Goal: Transaction & Acquisition: Purchase product/service

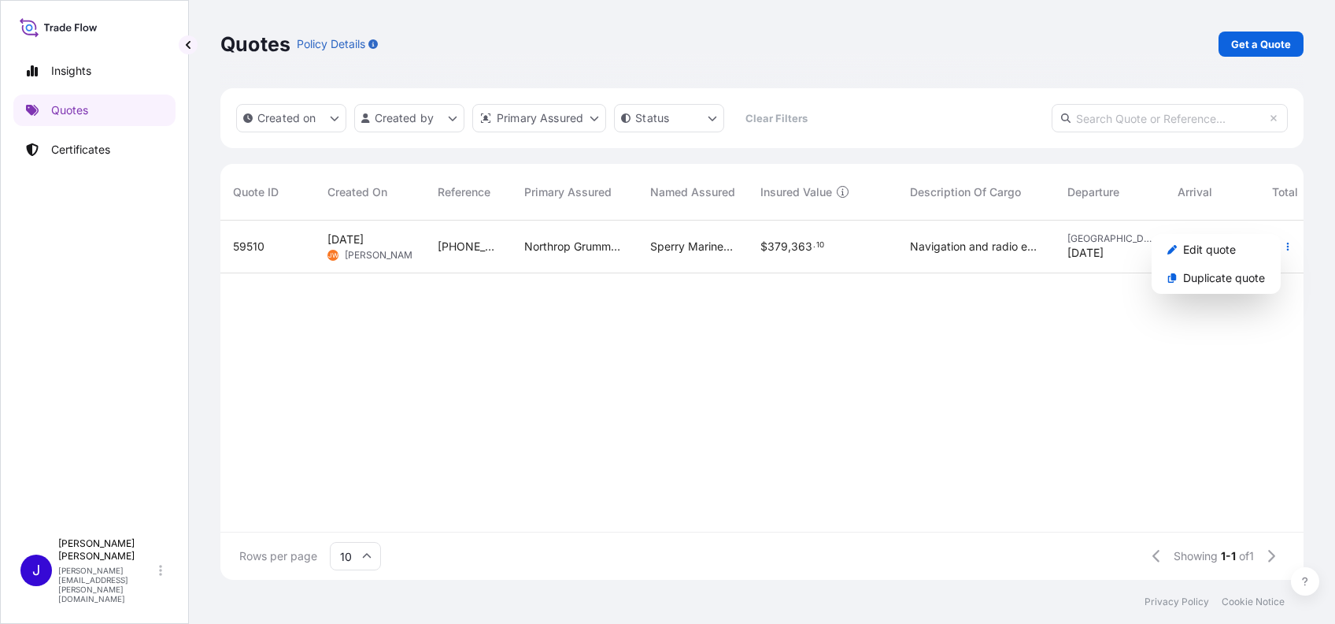
scroll to position [351, 1067]
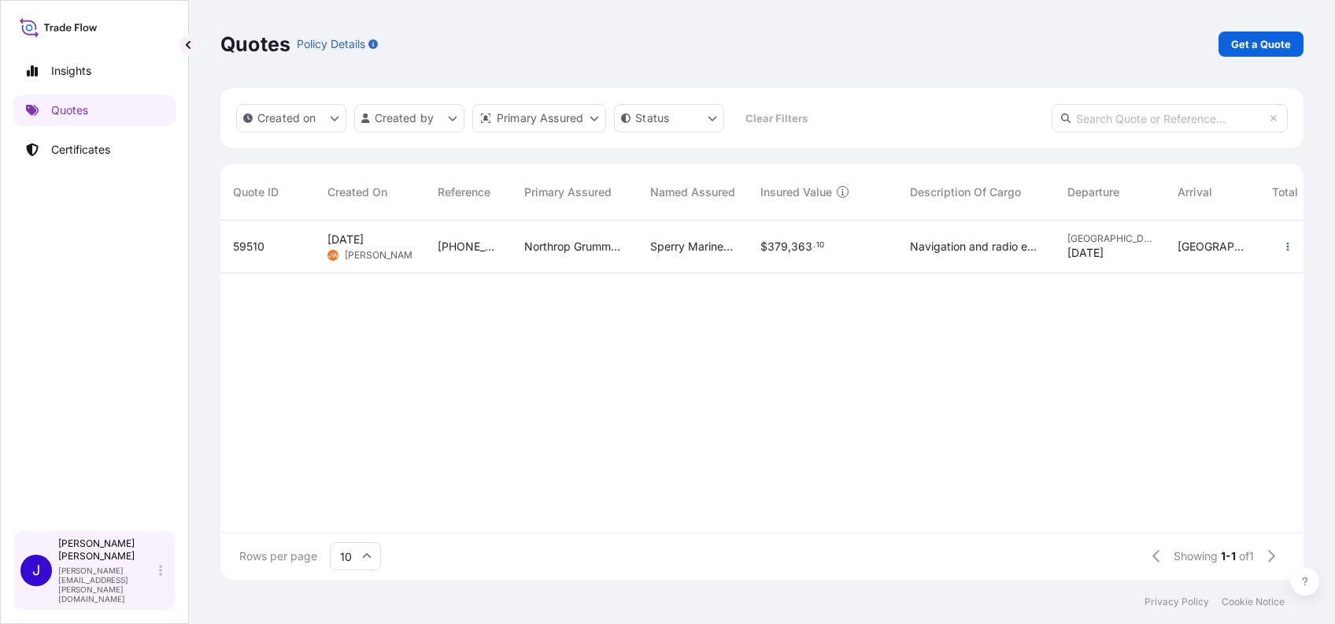
click at [156, 587] on div "Jennifer Kelly jennifer.ellis@wtwco.com" at bounding box center [113, 570] width 110 height 66
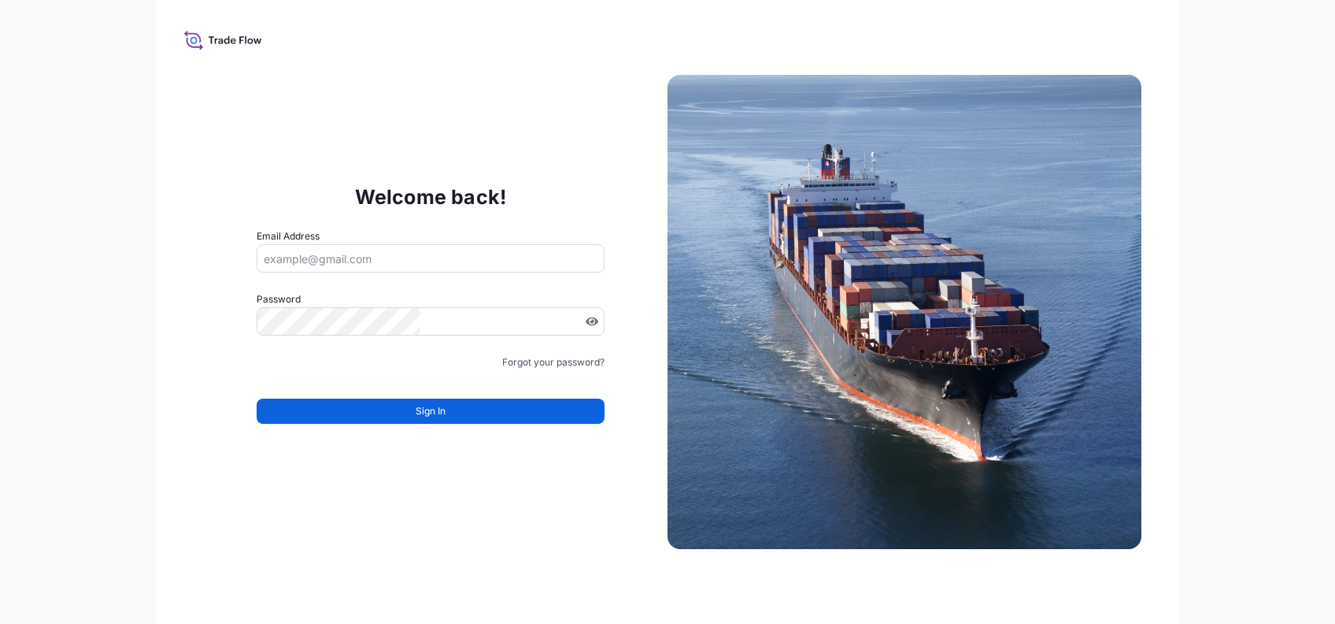
type input "jennifer.ellis+jsw@wtwco.com"
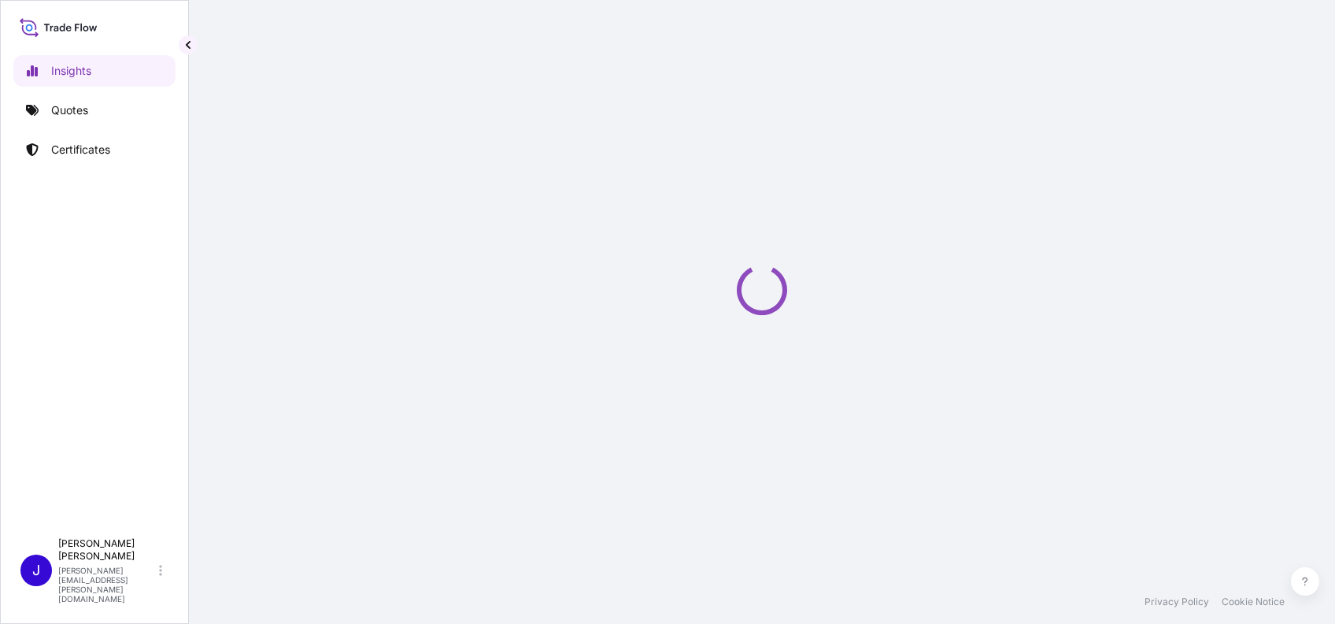
select select "2025"
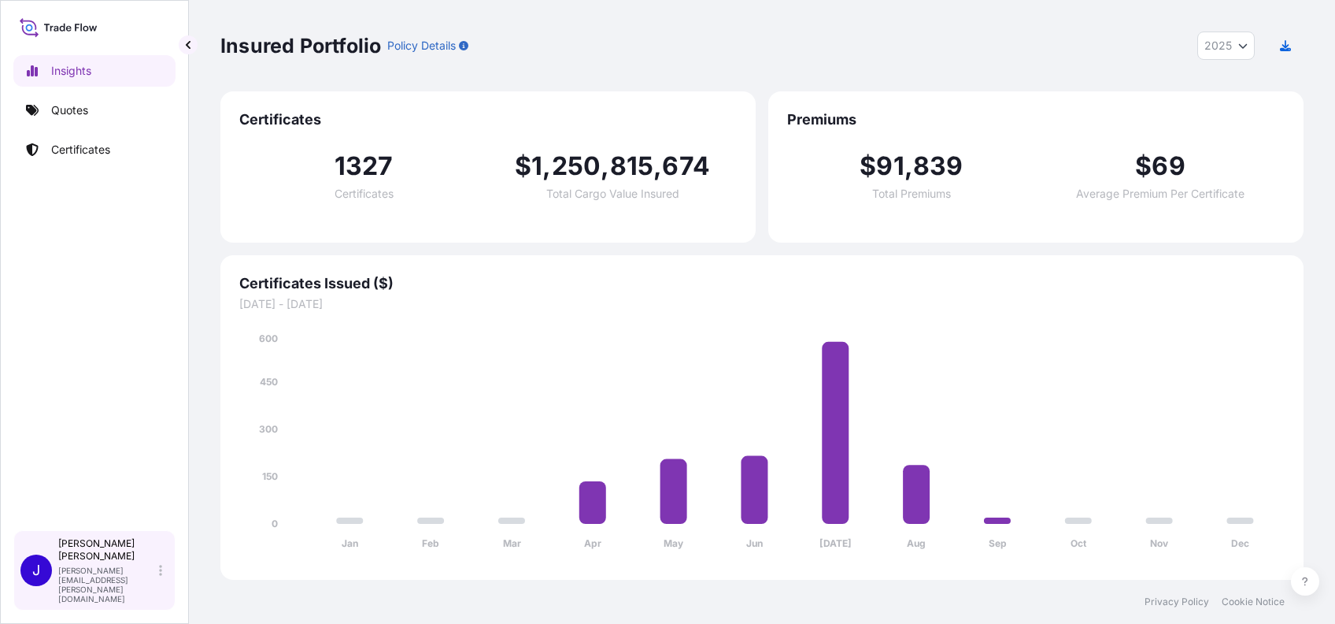
click at [162, 574] on div "Jennifer Kelly jennifer.ellis@wtwco.com" at bounding box center [113, 570] width 110 height 66
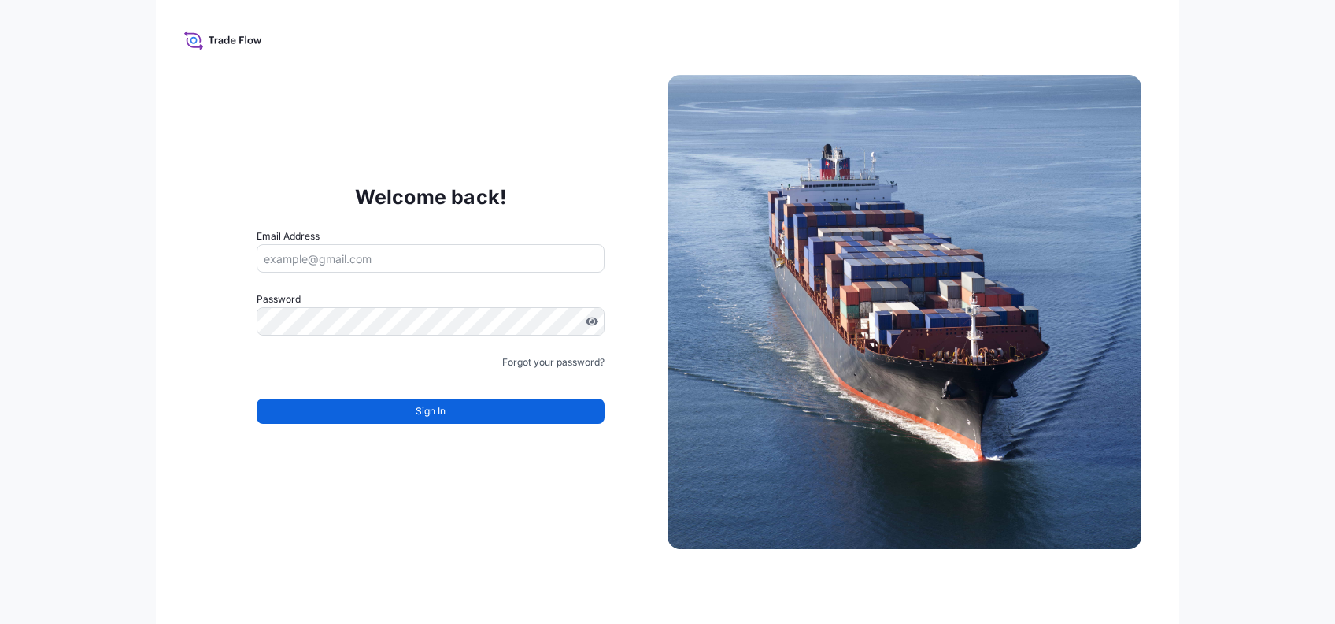
type input "jennifer.ellis+jsw@wtwco.com"
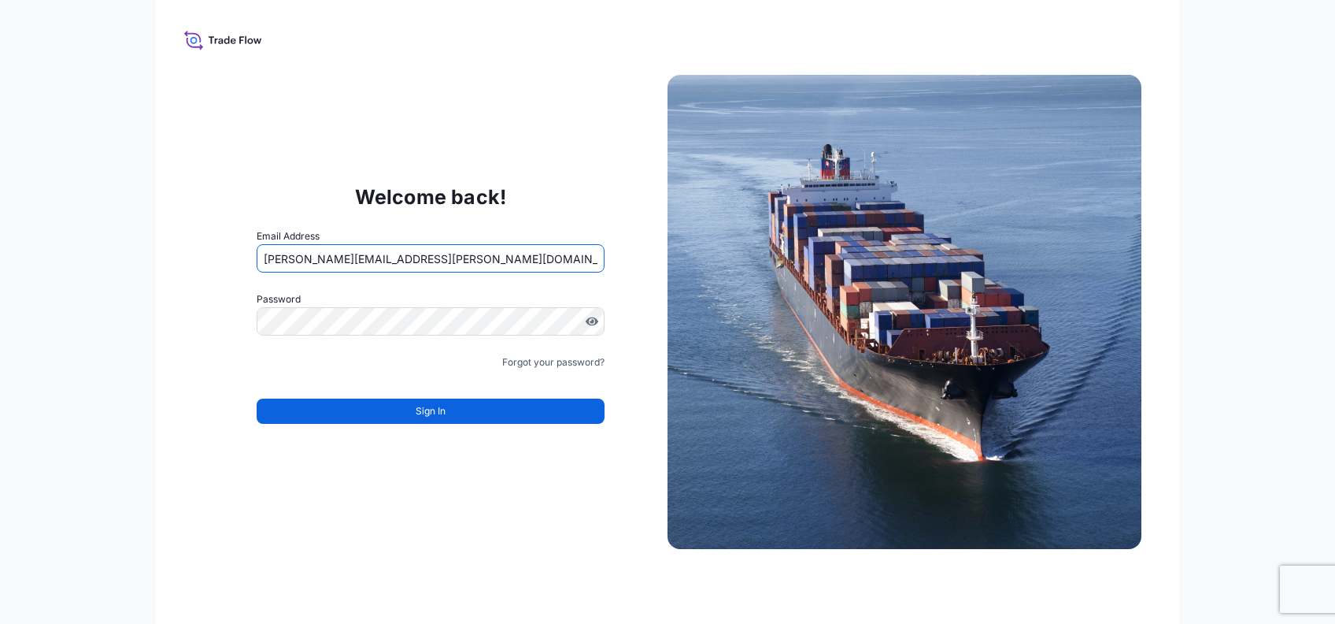
click at [439, 263] on input "jennifer.ellis+jsw@wtwco.com" at bounding box center [431, 258] width 348 height 28
click at [632, 187] on div "Welcome back! Email Address jennifer.ellis+jsw@wtwco.com Password Must include:…" at bounding box center [431, 312] width 474 height 324
click at [550, 372] on form "Email Address jennifer.ellis+jsw@wtwco.com Password Must include: Upper & lower…" at bounding box center [431, 335] width 348 height 214
click at [555, 355] on link "Forgot your password?" at bounding box center [553, 362] width 102 height 16
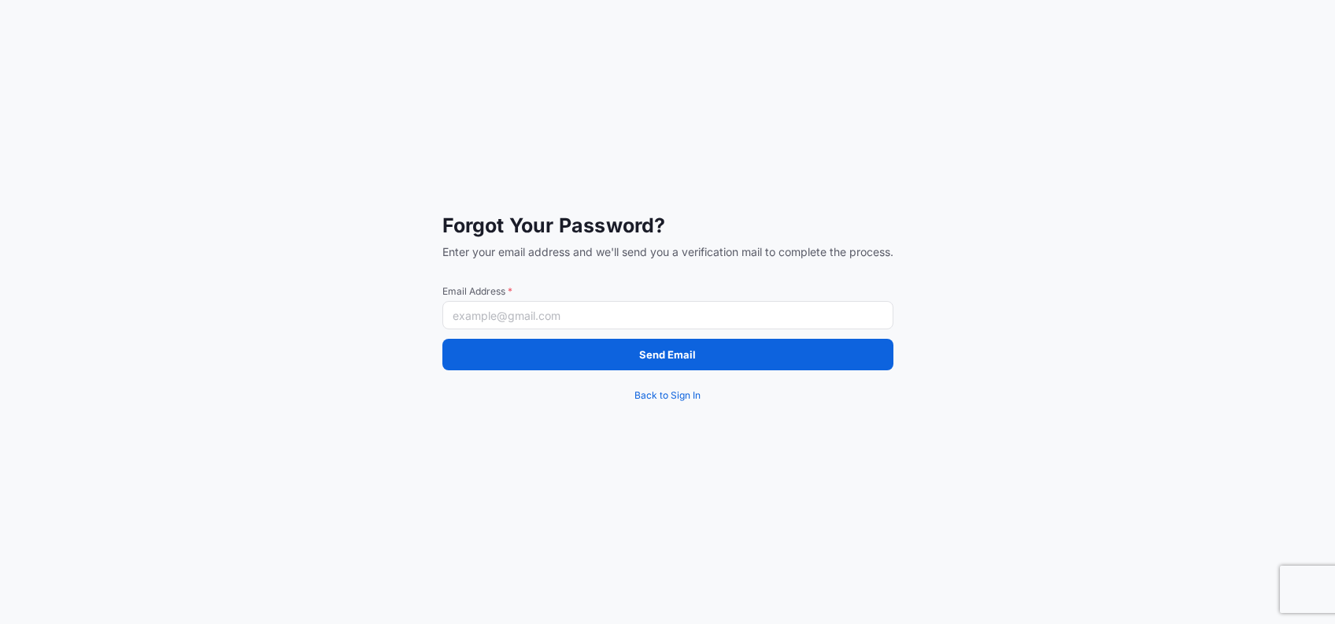
click at [528, 320] on input "Email Address *" at bounding box center [667, 315] width 451 height 28
paste input "jennifer.ellis+helutrans@wtwco.com"
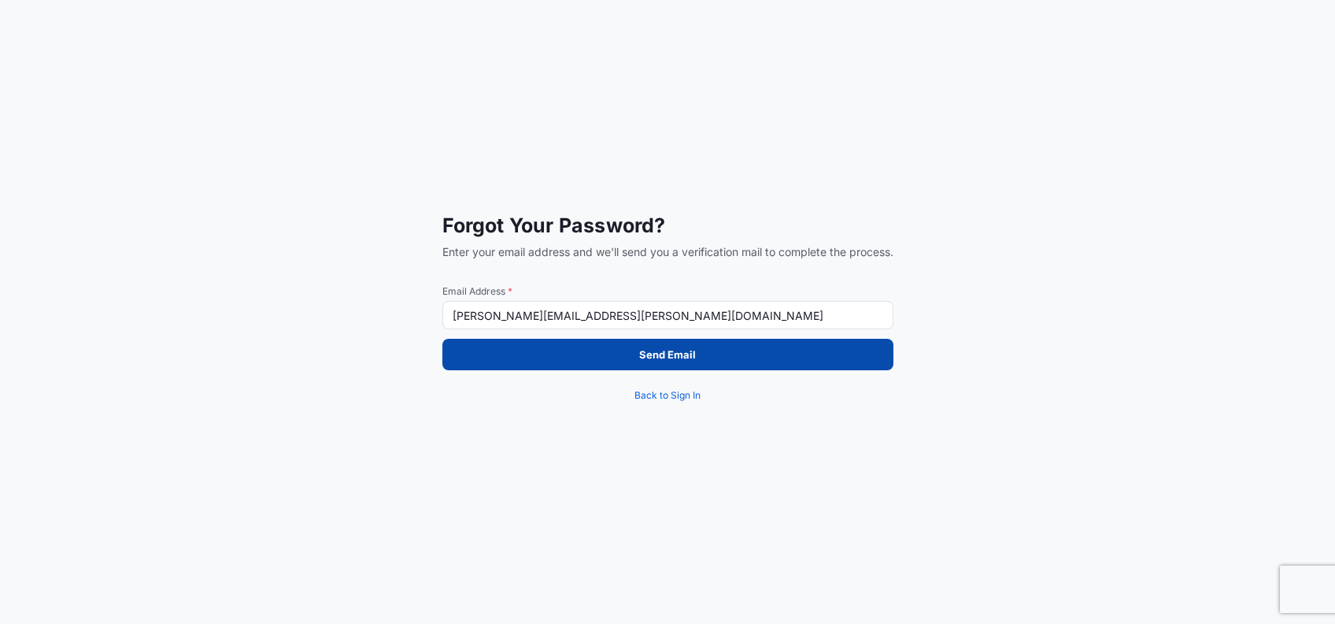
type input "jennifer.ellis+helutrans@wtwco.com"
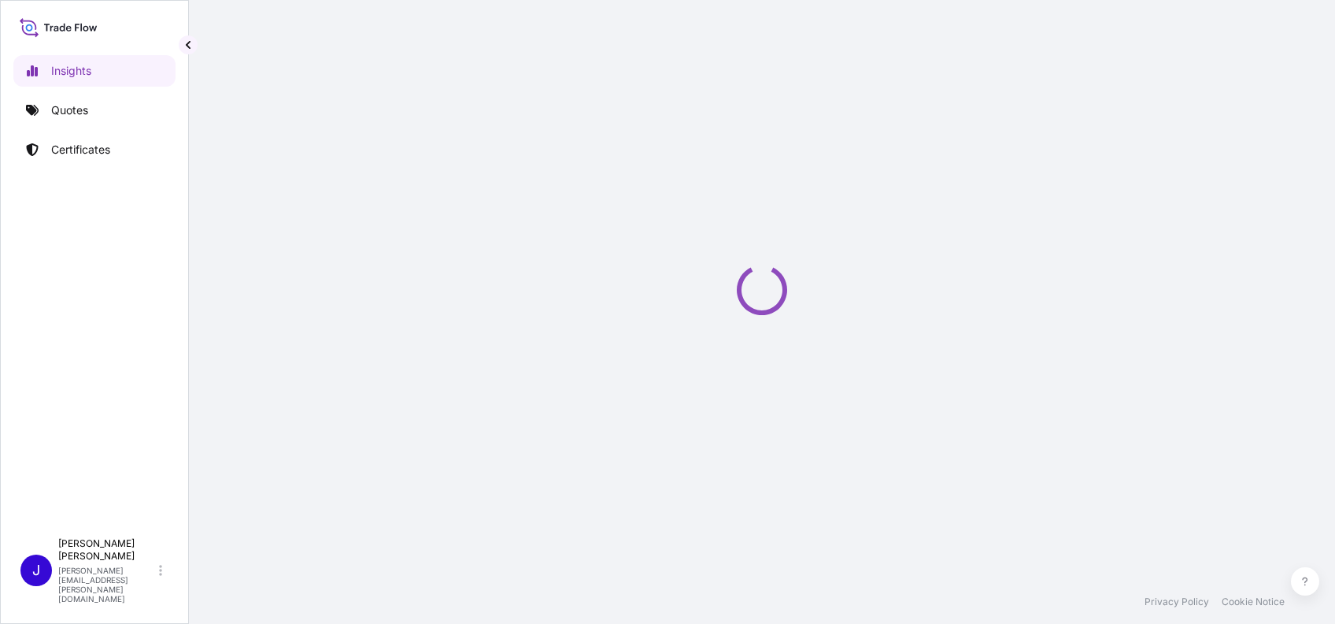
select select "2025"
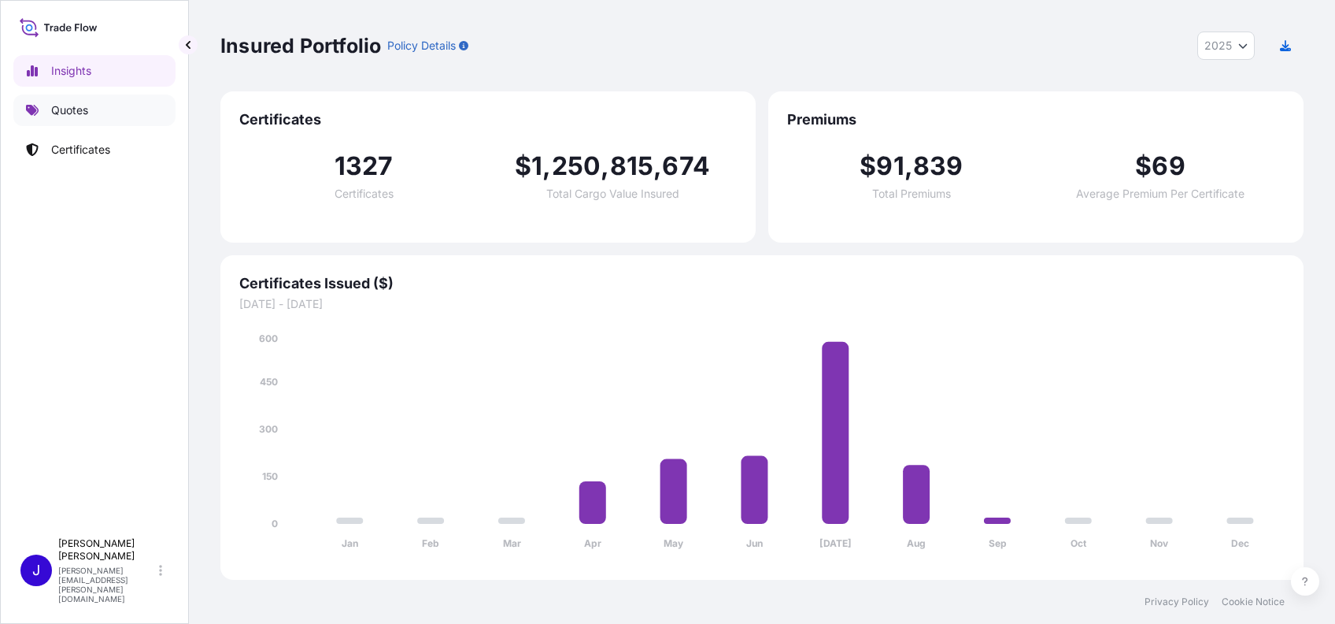
click at [76, 110] on p "Quotes" at bounding box center [69, 110] width 37 height 16
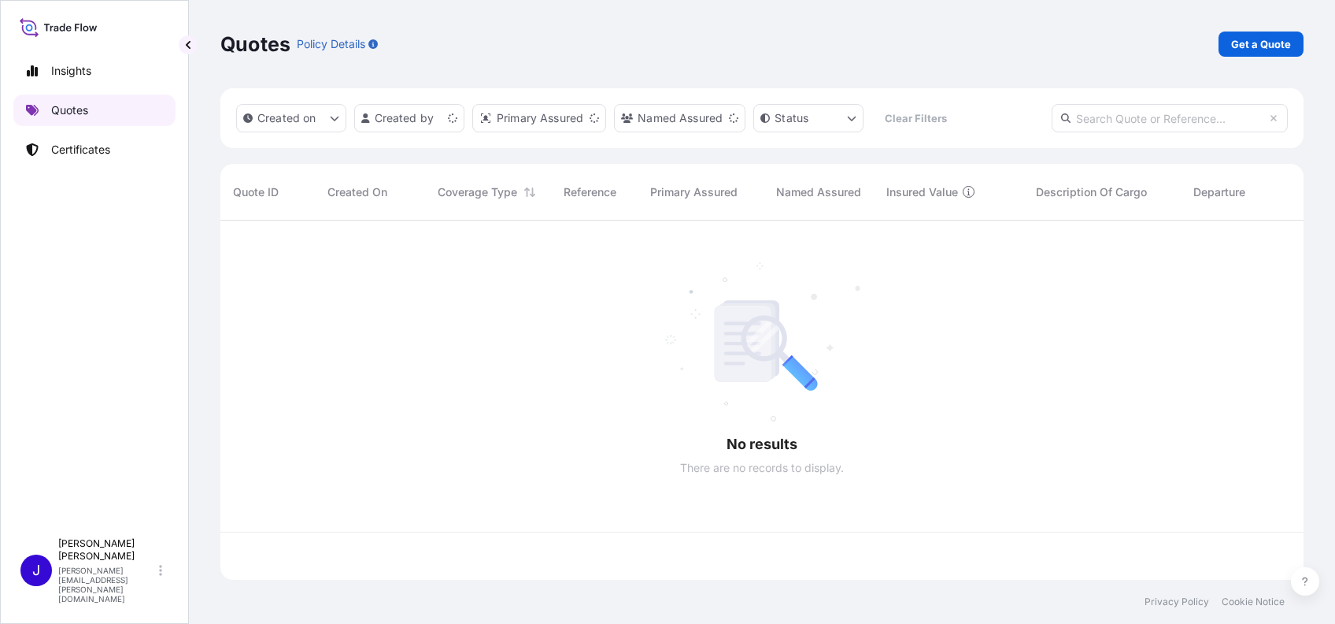
scroll to position [351, 1067]
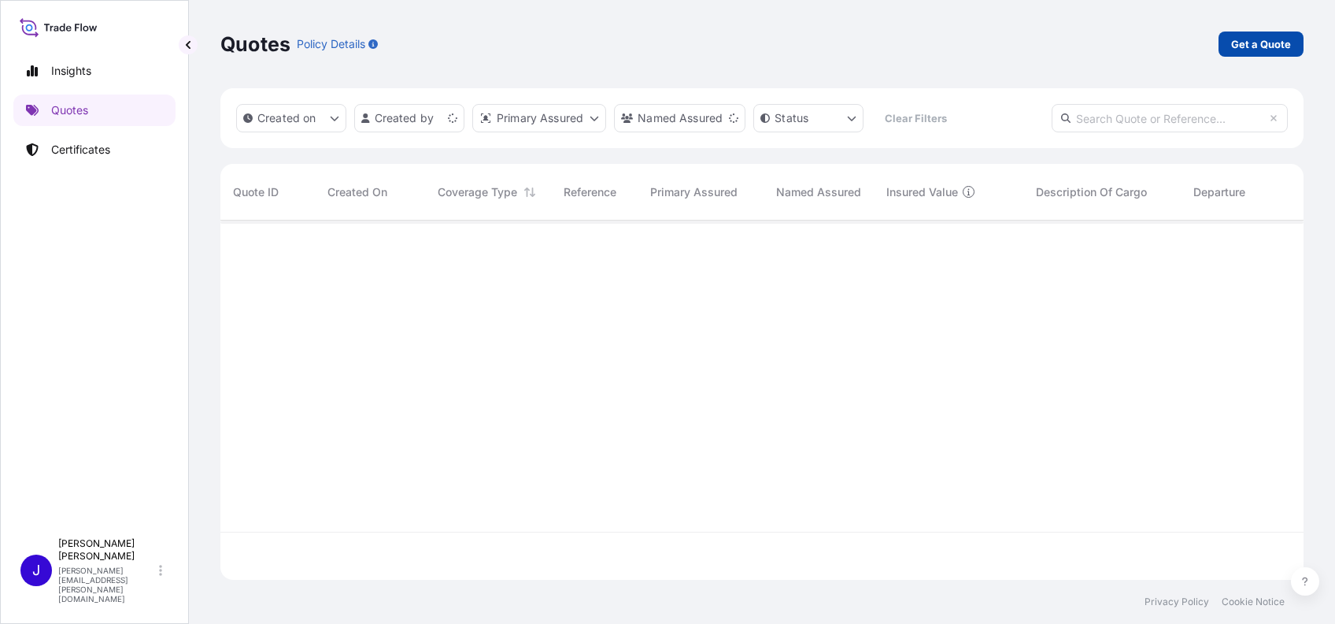
click at [1261, 49] on p "Get a Quote" at bounding box center [1261, 44] width 60 height 16
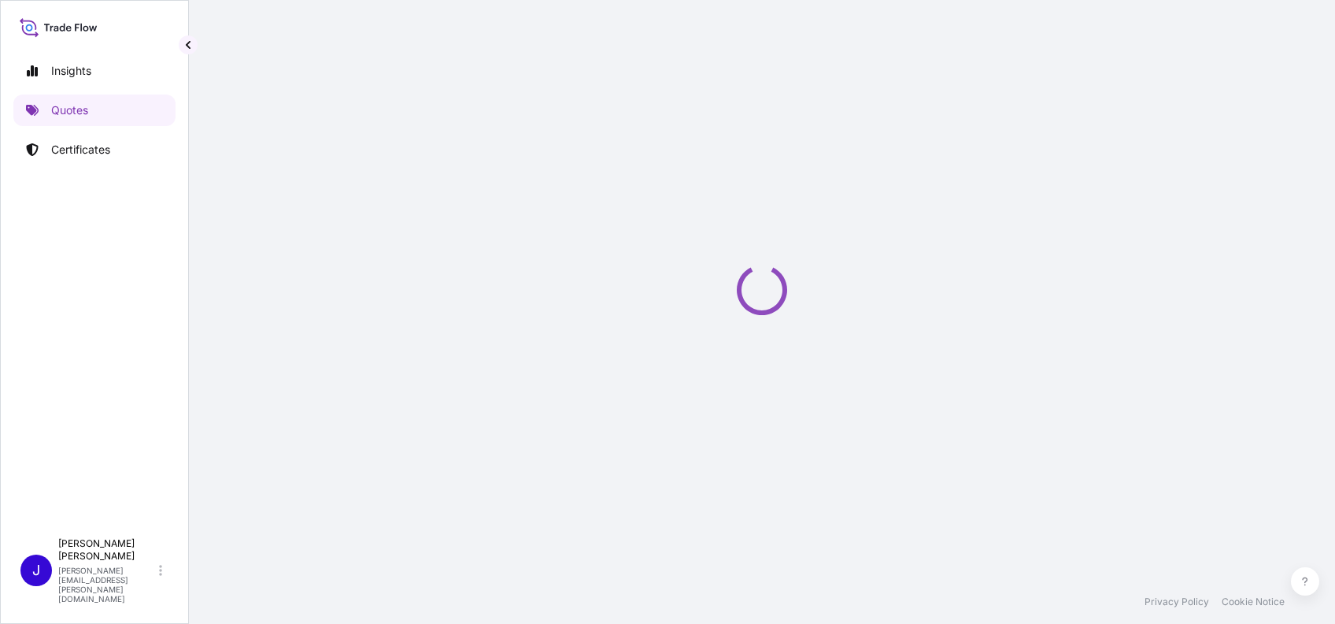
scroll to position [25, 0]
select select "AIR"
select select "27"
select select "Transit"
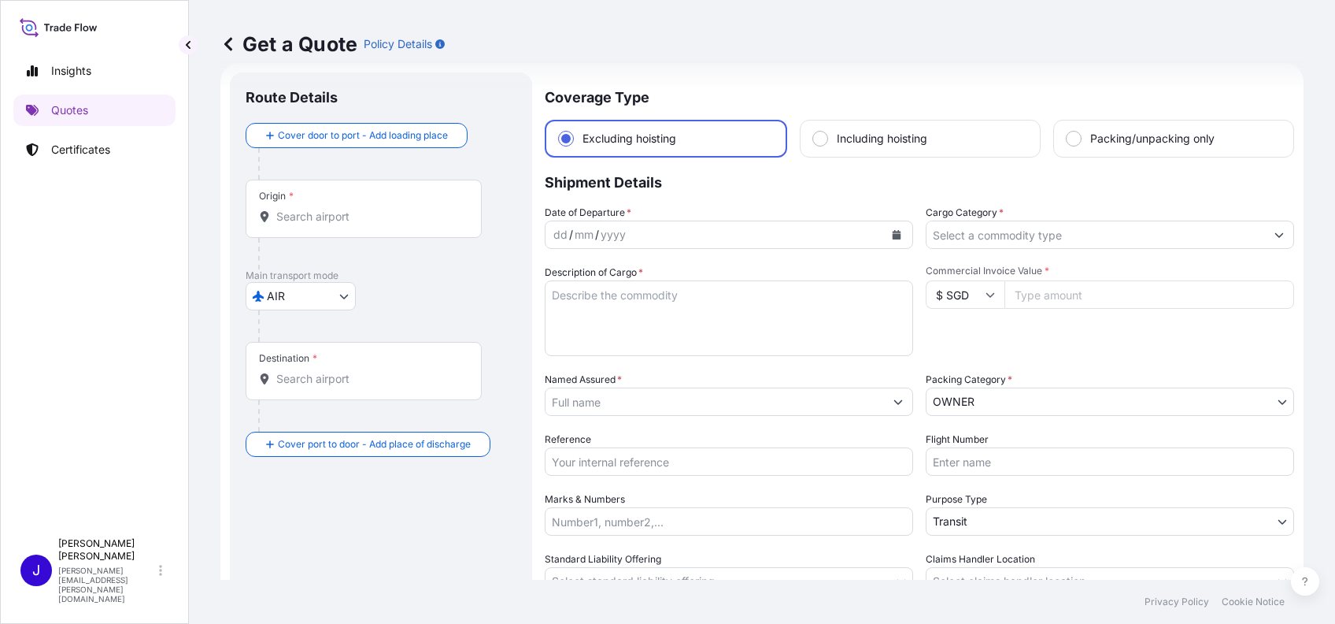
click at [316, 217] on input "Origin *" at bounding box center [369, 217] width 186 height 16
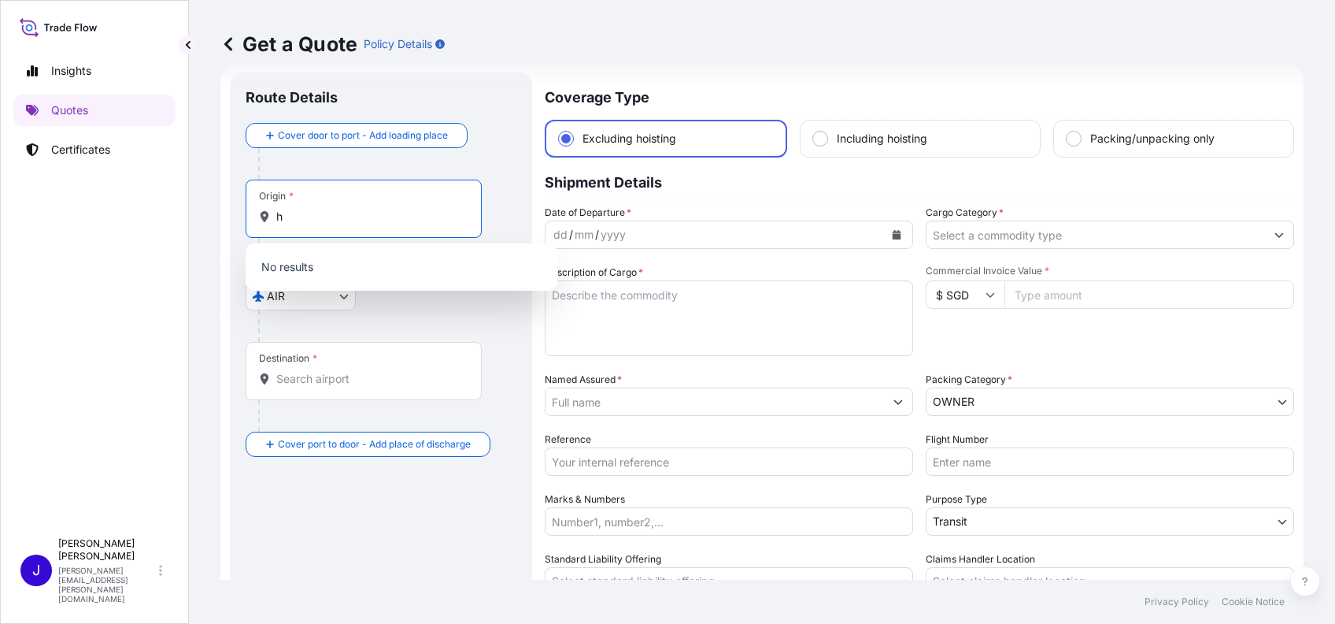
type input "ho"
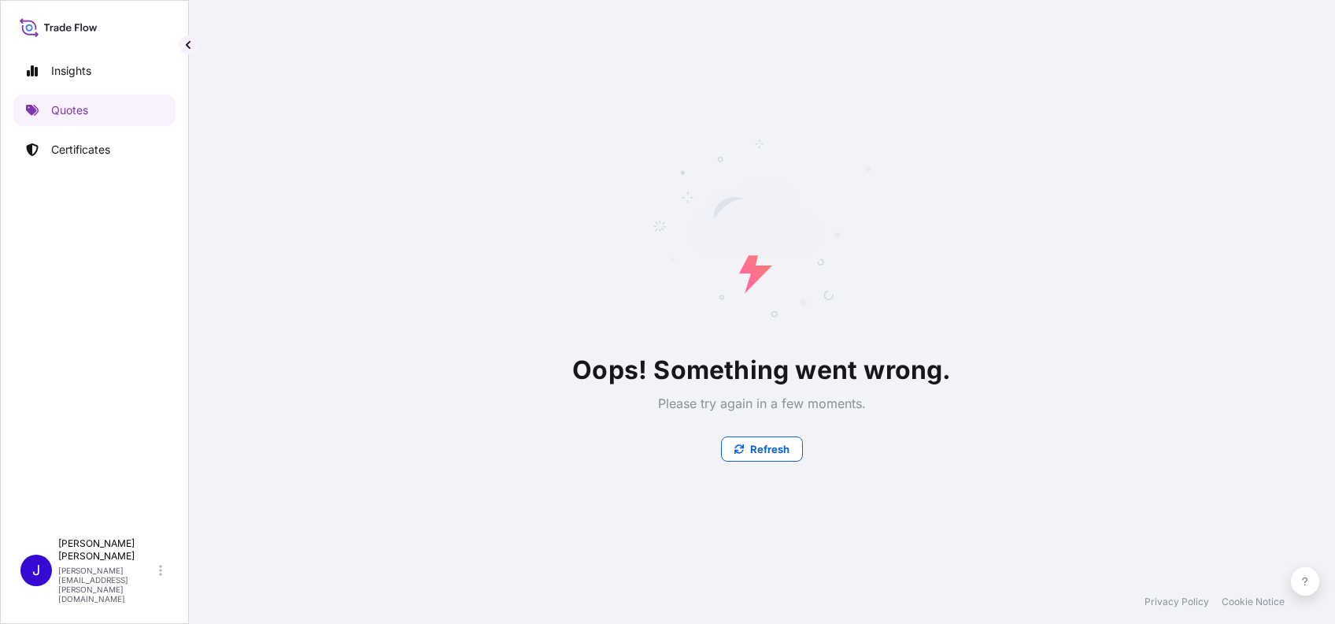
scroll to position [0, 0]
click at [762, 451] on p "Refresh" at bounding box center [769, 449] width 39 height 16
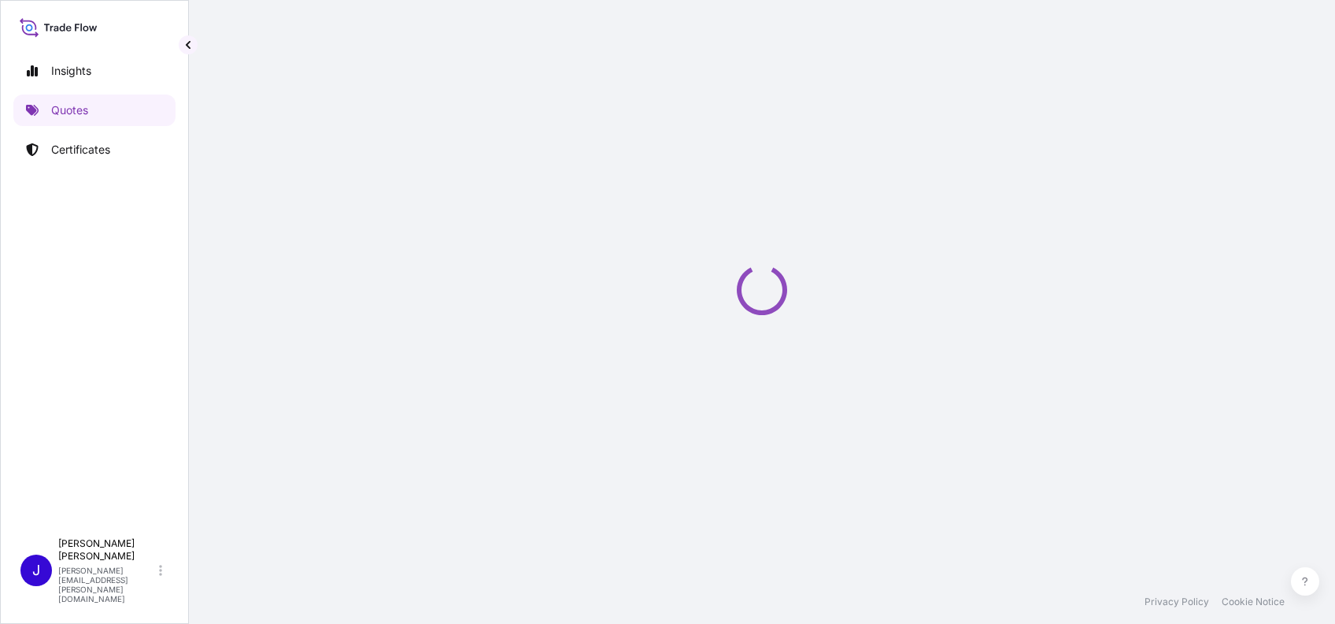
scroll to position [25, 0]
select select "AIR"
select select "27"
select select "Transit"
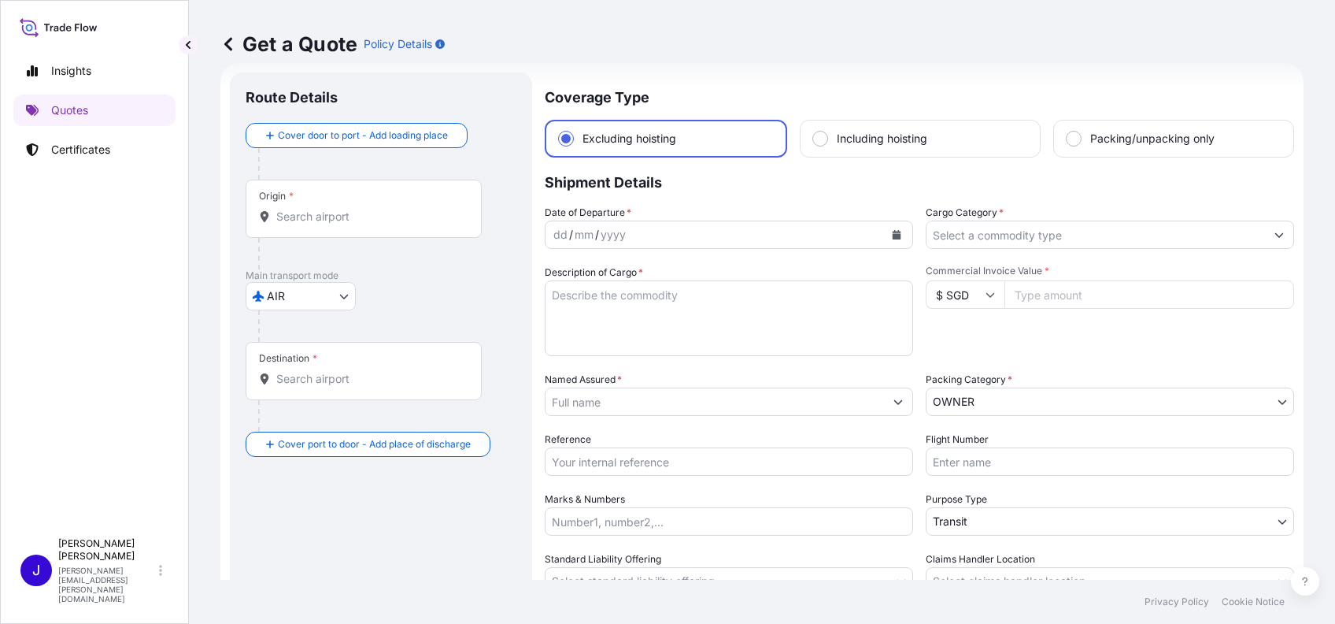
click at [291, 224] on div "Origin *" at bounding box center [364, 208] width 236 height 58
click at [291, 224] on input "Origin *" at bounding box center [369, 217] width 186 height 16
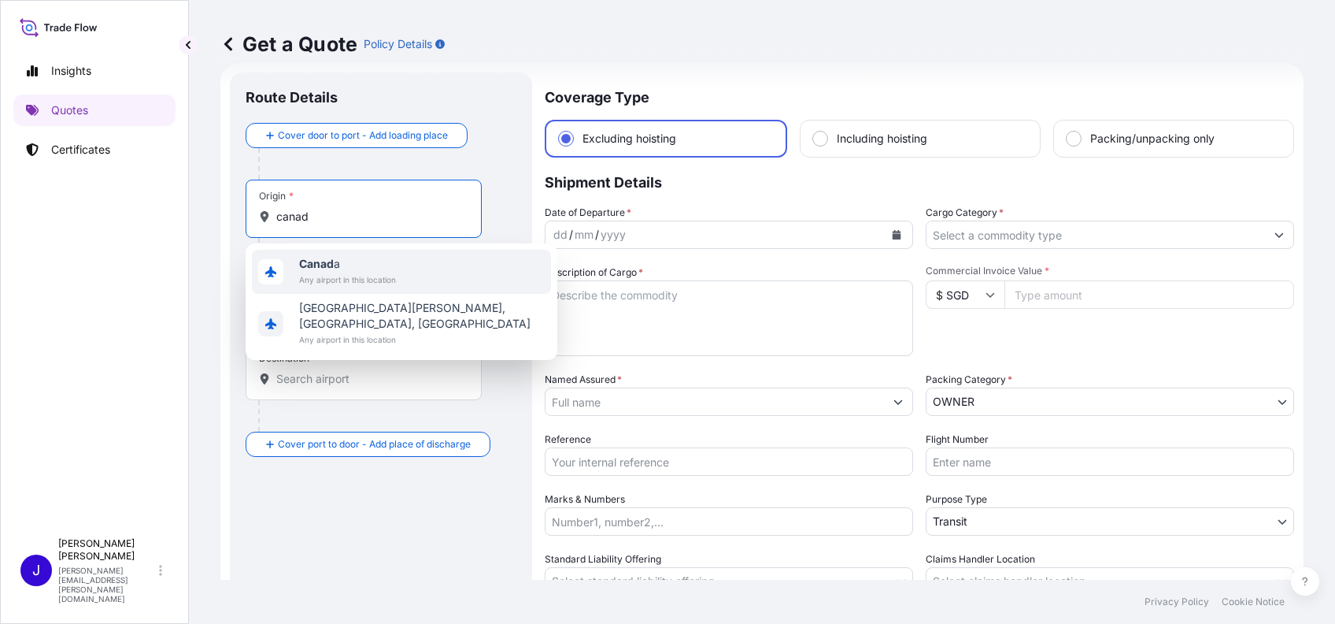
click at [371, 266] on span "Canad a" at bounding box center [347, 264] width 97 height 16
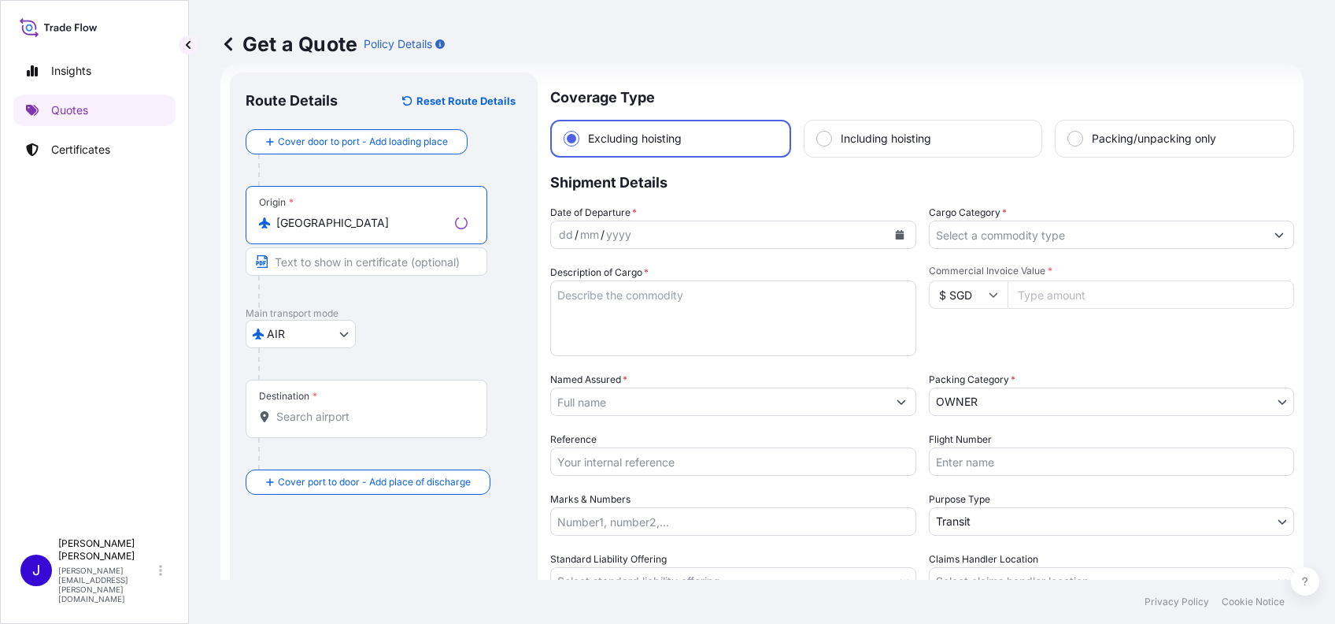
type input "Canada"
click at [342, 424] on div "Destination *" at bounding box center [367, 408] width 242 height 58
click at [342, 424] on input "Destination *" at bounding box center [371, 417] width 191 height 16
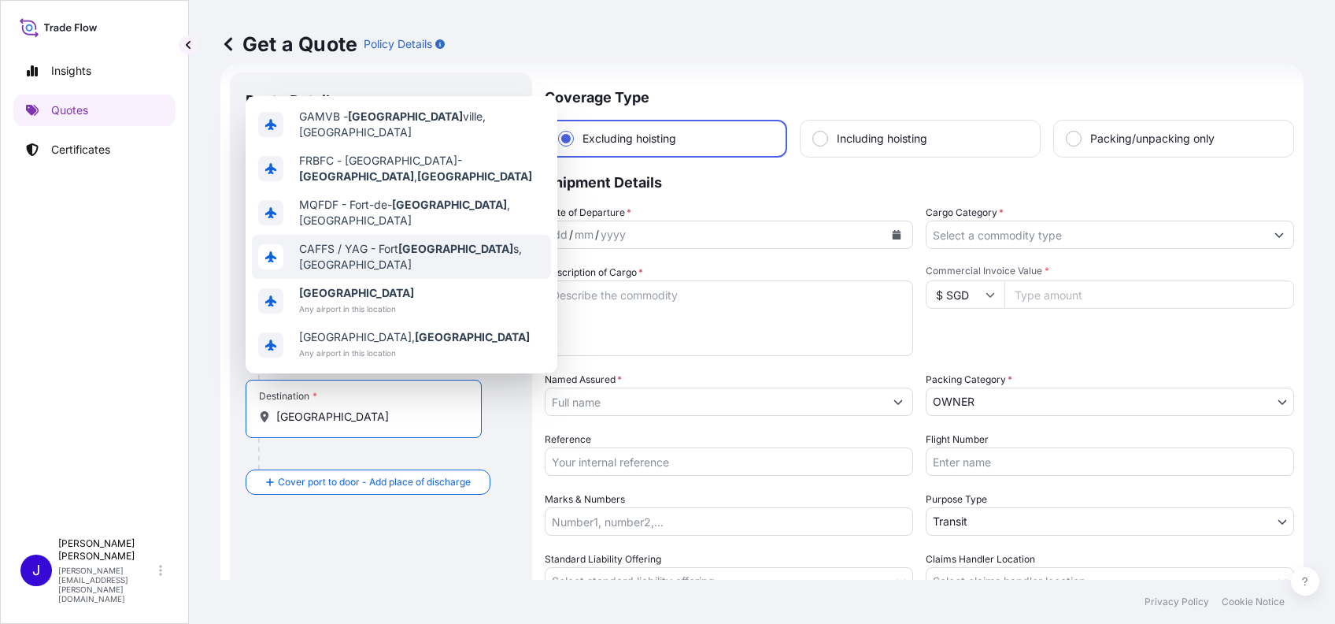
click at [311, 274] on div "CAFFS / YAG - Fort France s, Canada" at bounding box center [401, 257] width 299 height 44
type input "CAFFS / YAG - Fort Frances, Canada"
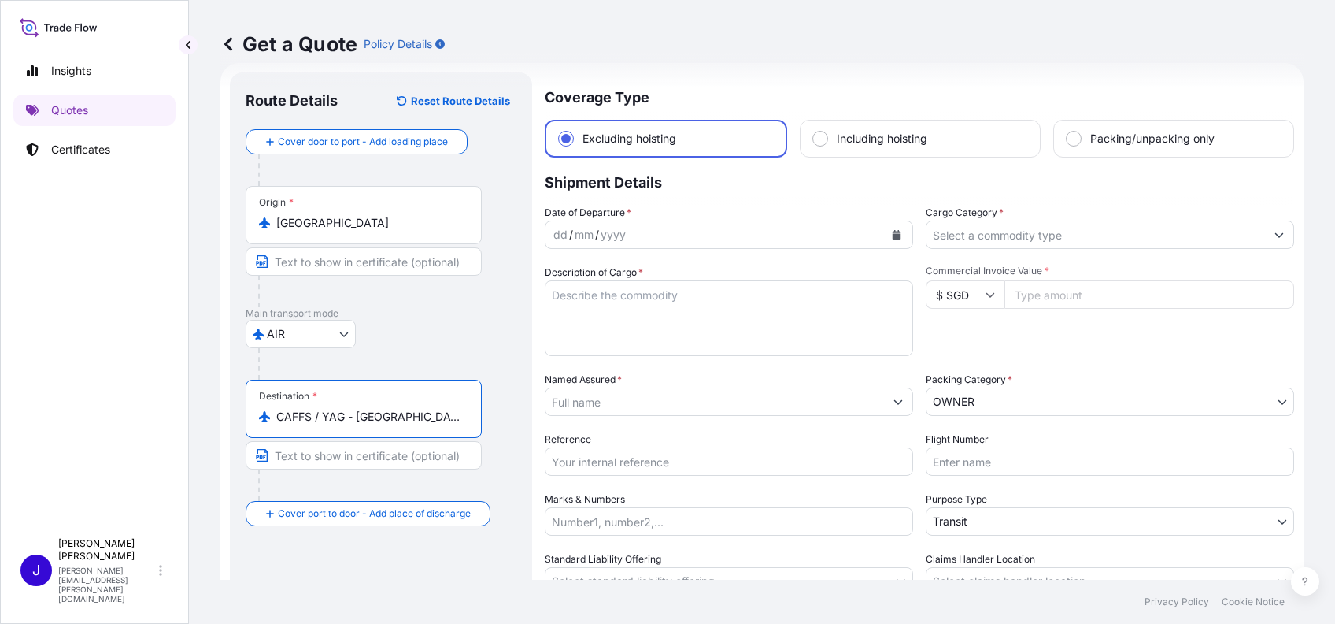
scroll to position [0, 0]
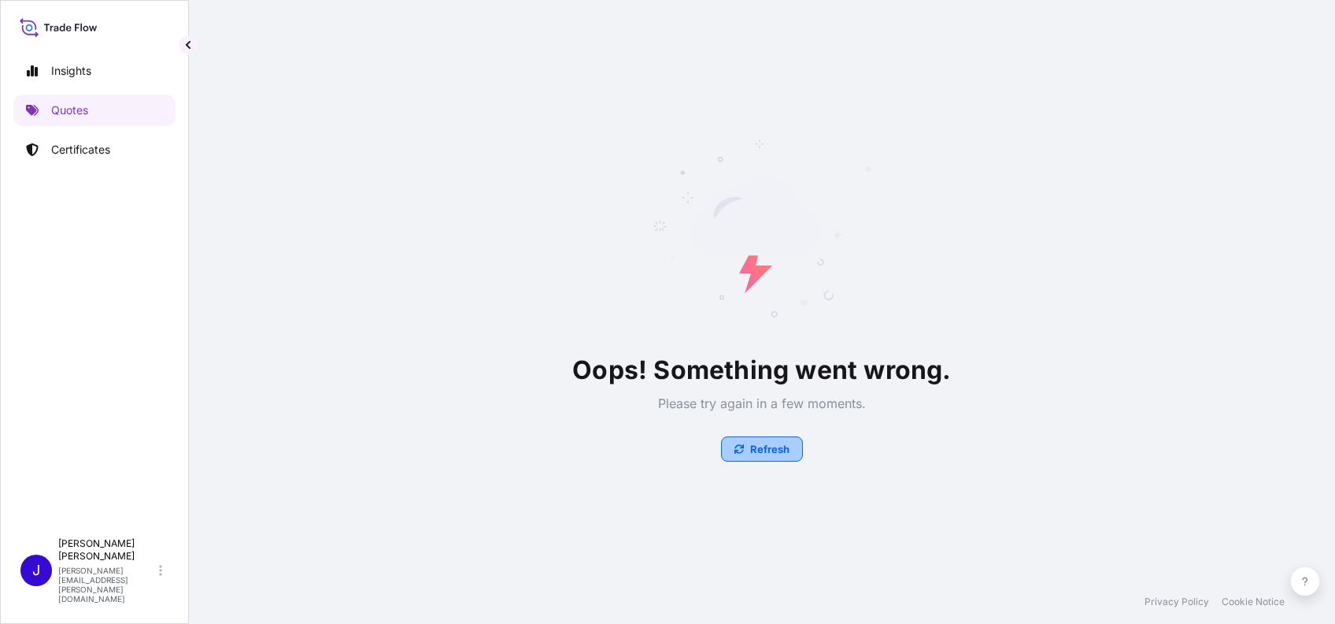
click at [788, 447] on button "Refresh" at bounding box center [762, 448] width 82 height 25
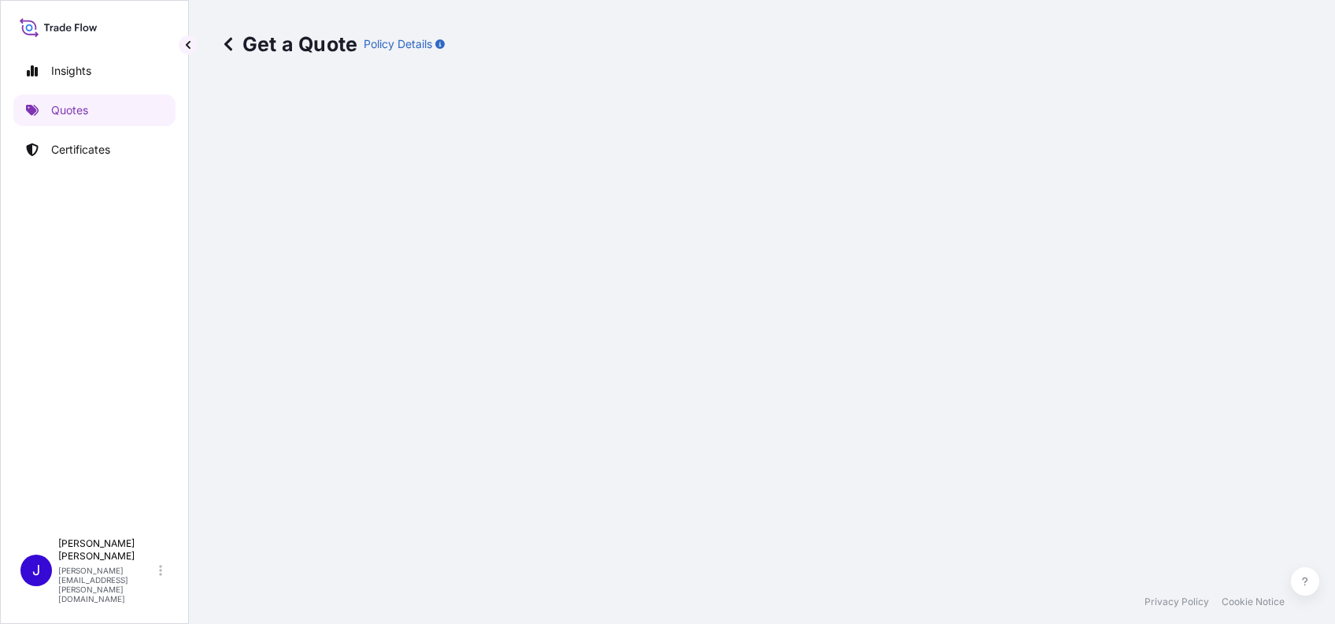
select select "AIR"
select select "27"
select select "Transit"
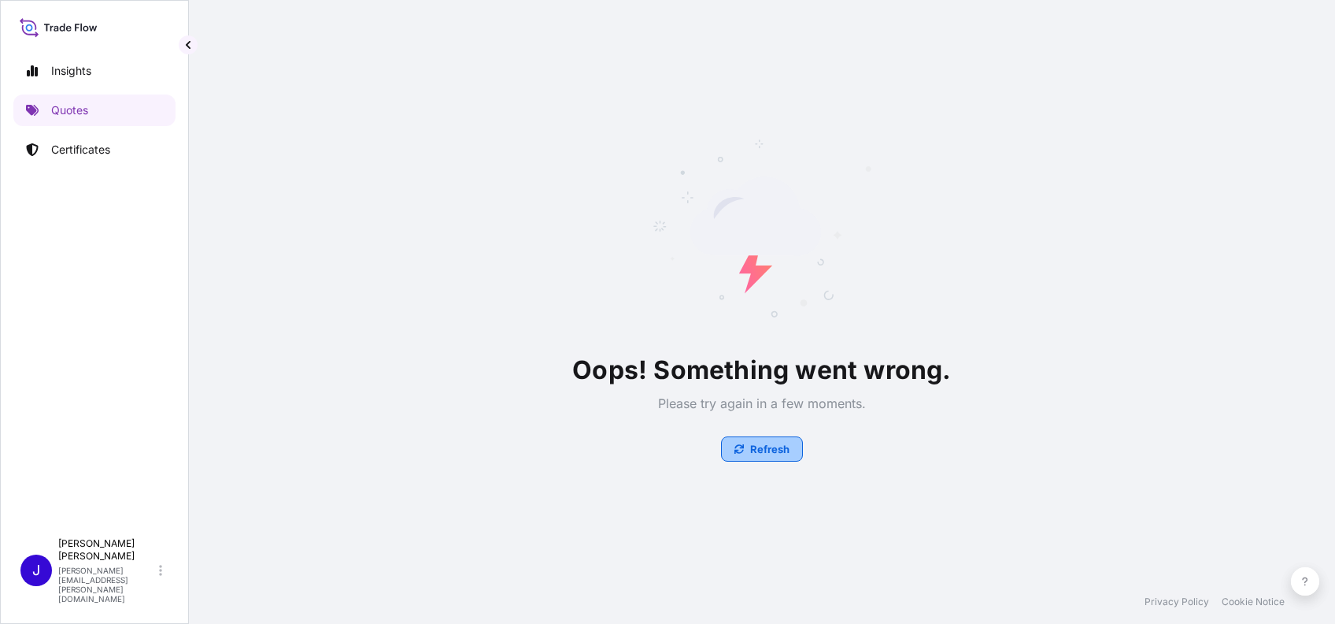
click at [746, 441] on button "Refresh" at bounding box center [762, 448] width 82 height 25
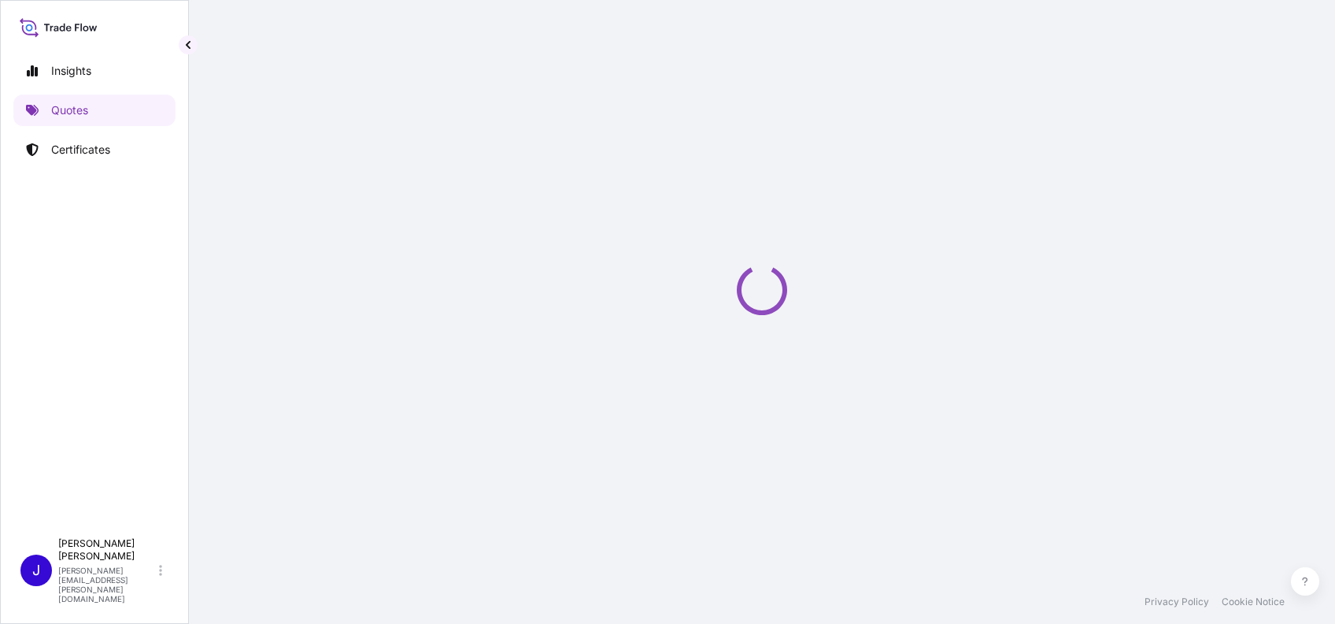
select select "AIR"
select select "27"
select select "Transit"
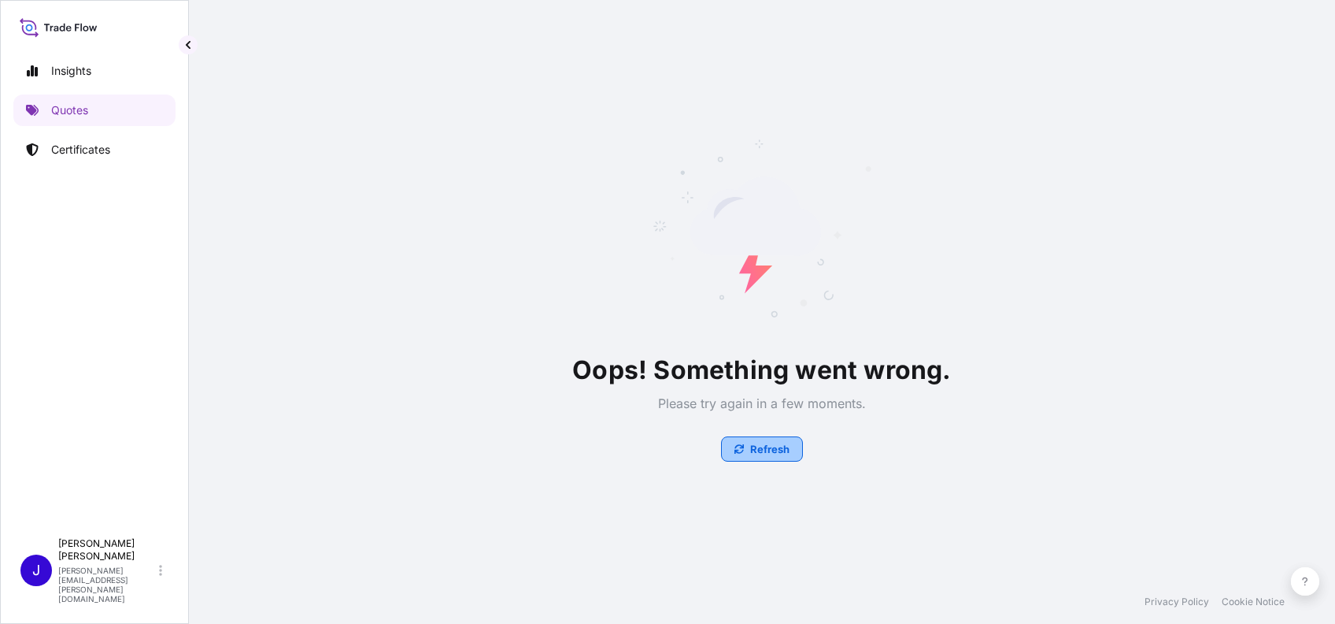
click at [766, 445] on p "Refresh" at bounding box center [769, 449] width 39 height 16
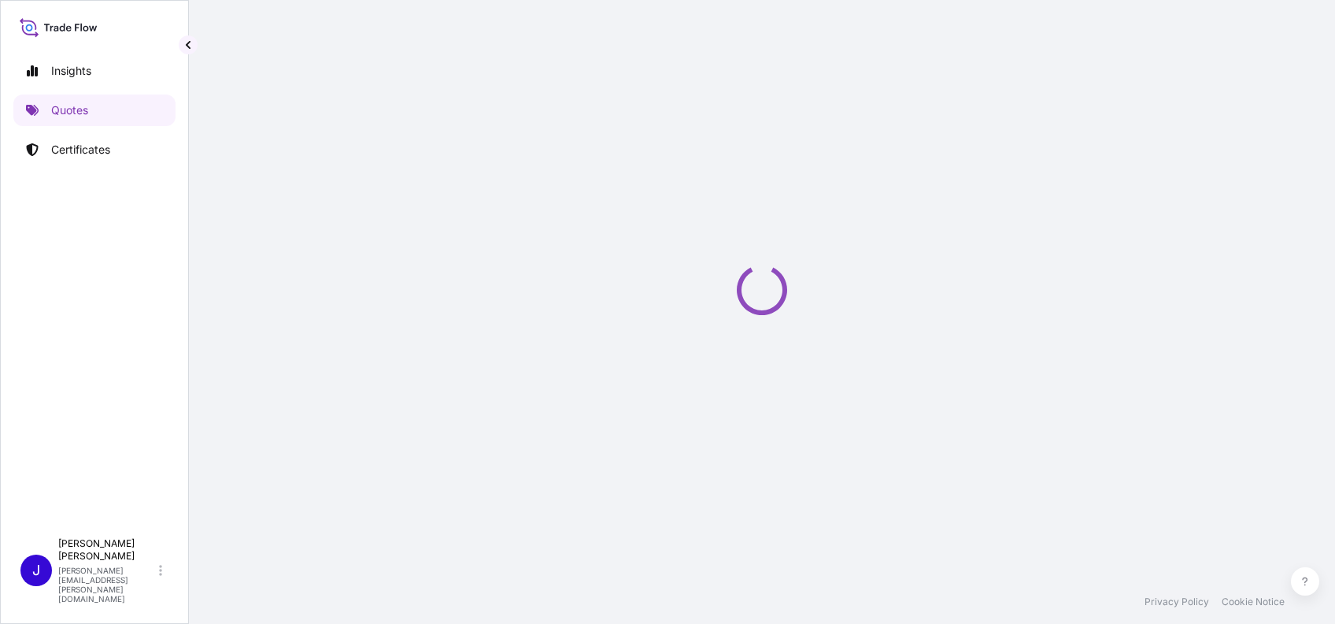
select select "AIR"
select select "27"
select select "Transit"
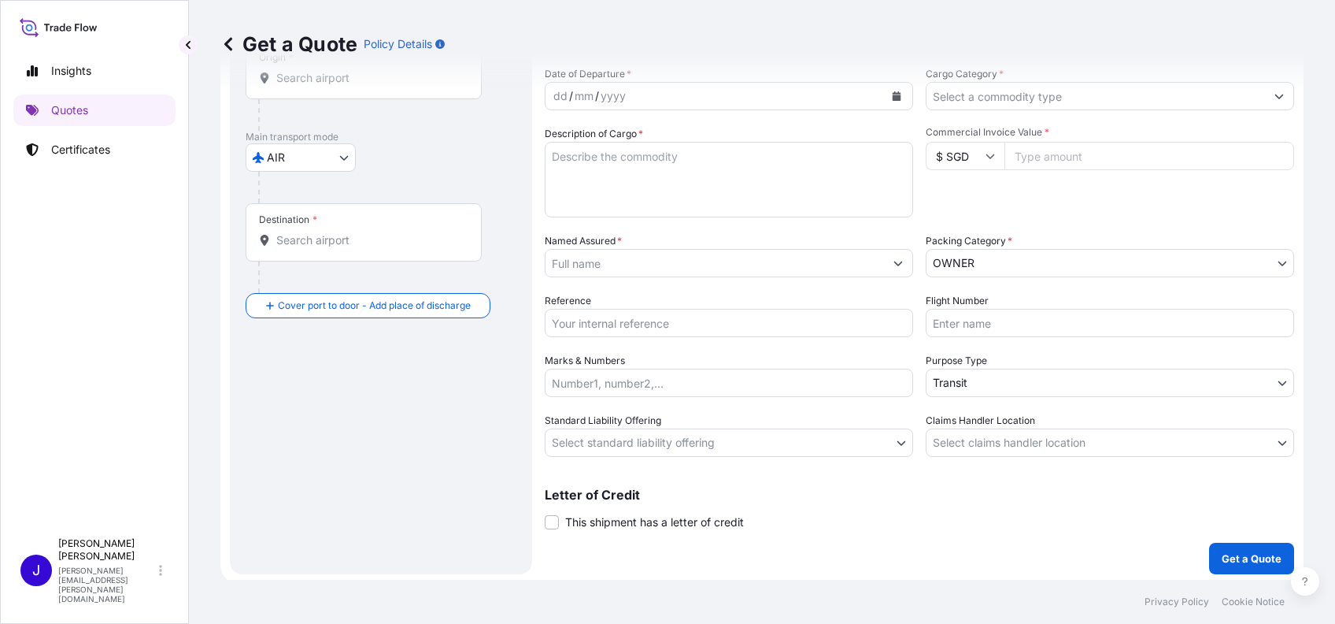
scroll to position [167, 0]
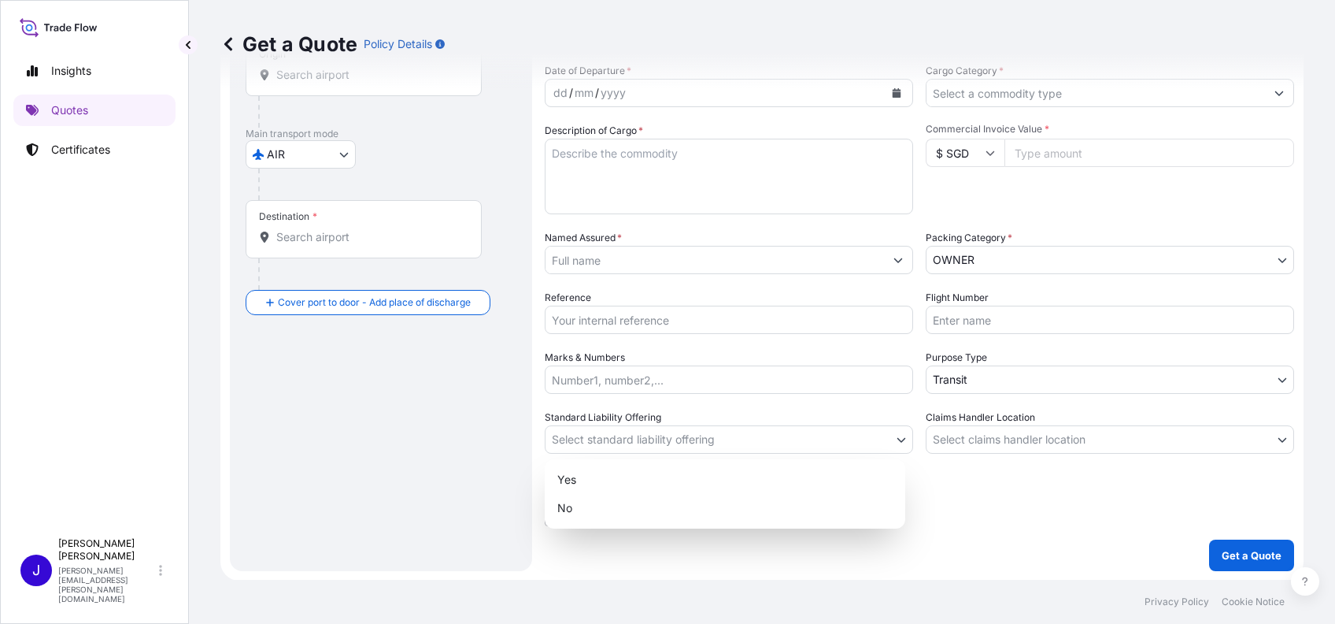
click at [627, 431] on body "Insights Quotes Certificates J Jennifer Kelly jennifer.ellis@wtwco.com Get a Qu…" at bounding box center [667, 312] width 1335 height 624
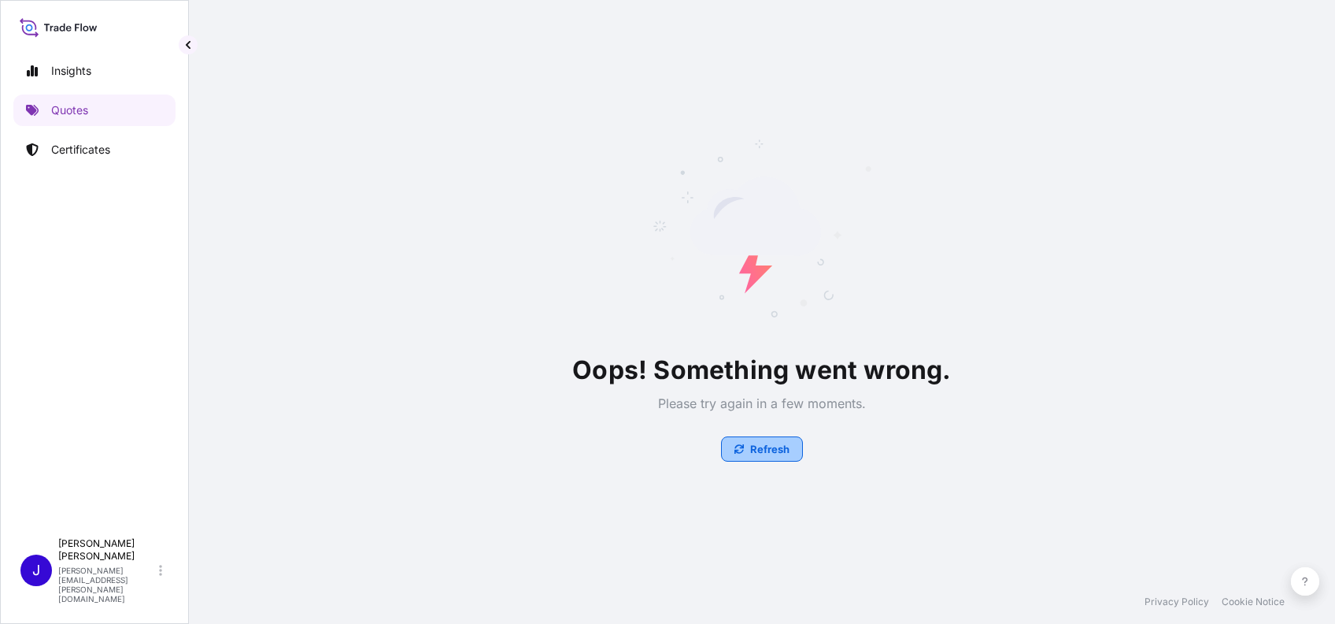
click at [768, 449] on p "Refresh" at bounding box center [769, 449] width 39 height 16
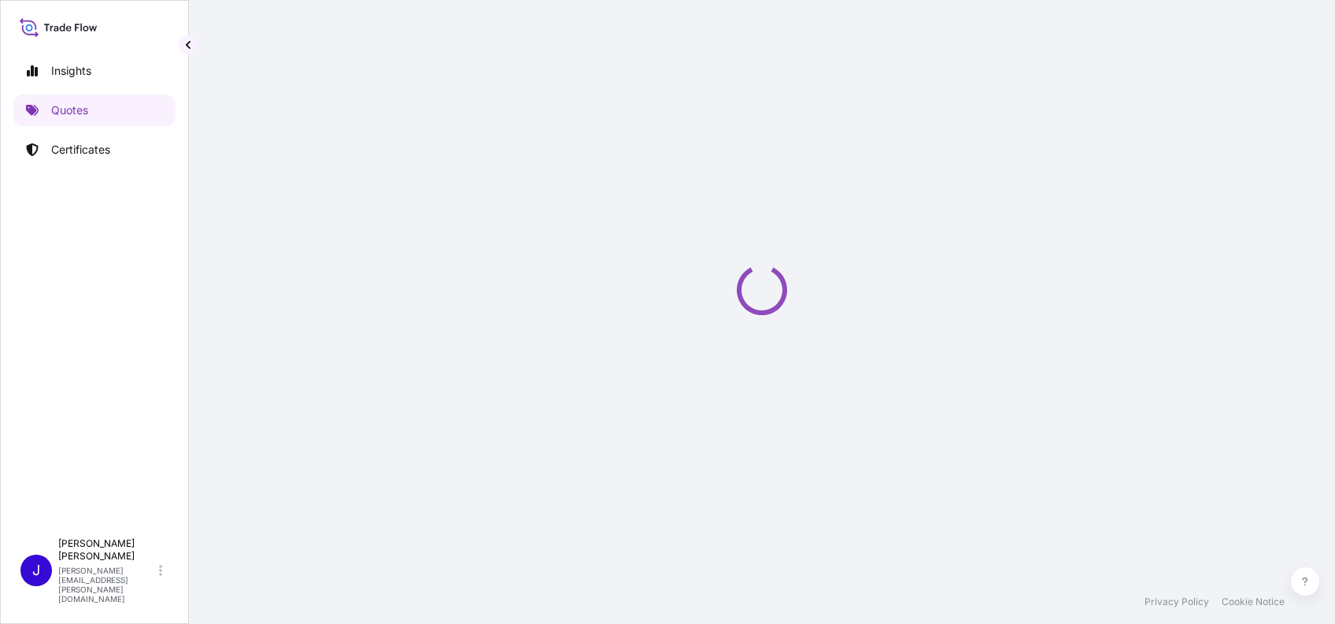
select select "AIR"
select select "27"
select select "Transit"
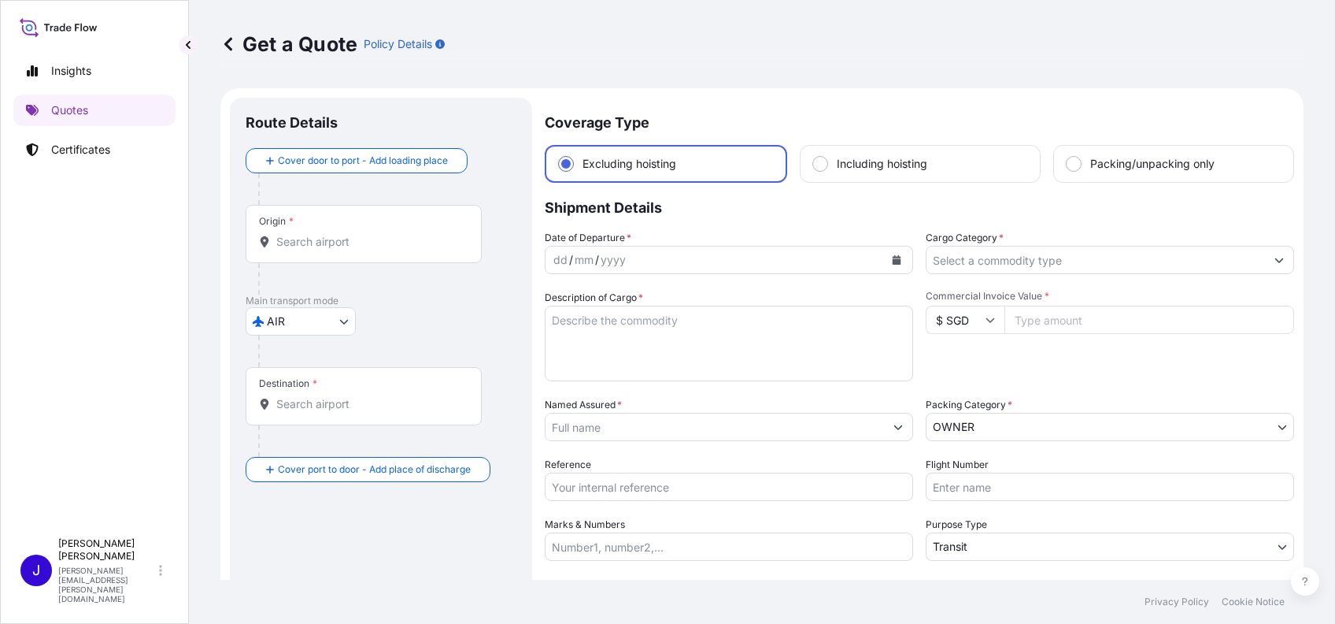
scroll to position [25, 0]
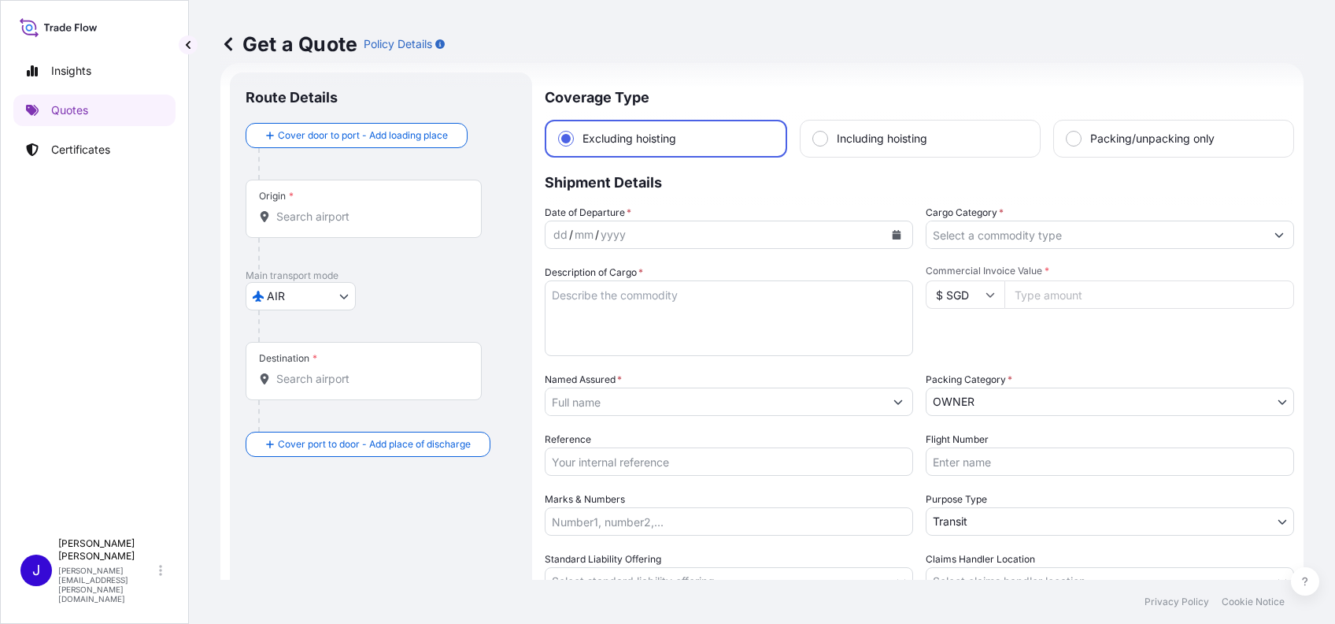
click at [563, 292] on textarea "Description of Cargo *" at bounding box center [729, 318] width 368 height 76
paste textarea "国务院关于公布《通用规范汉字表》的通知"
type textarea "国务院关于公布《通用规范汉字表》的通知"
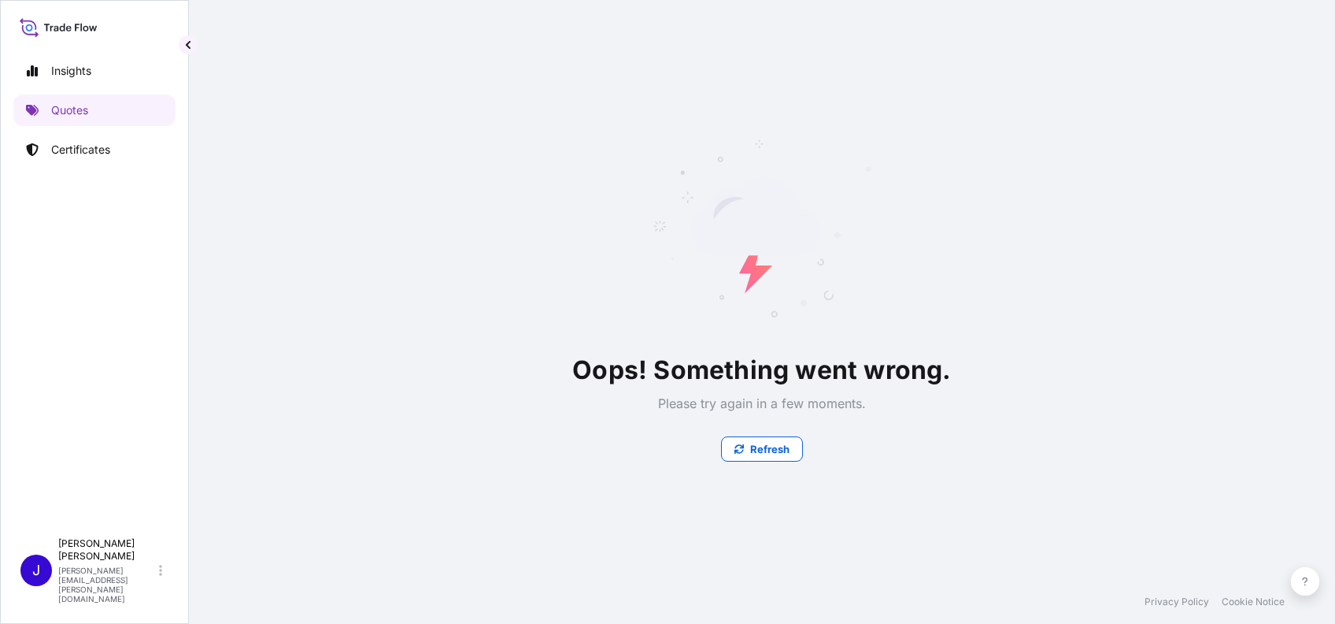
scroll to position [0, 0]
click at [767, 444] on p "Refresh" at bounding box center [769, 449] width 39 height 16
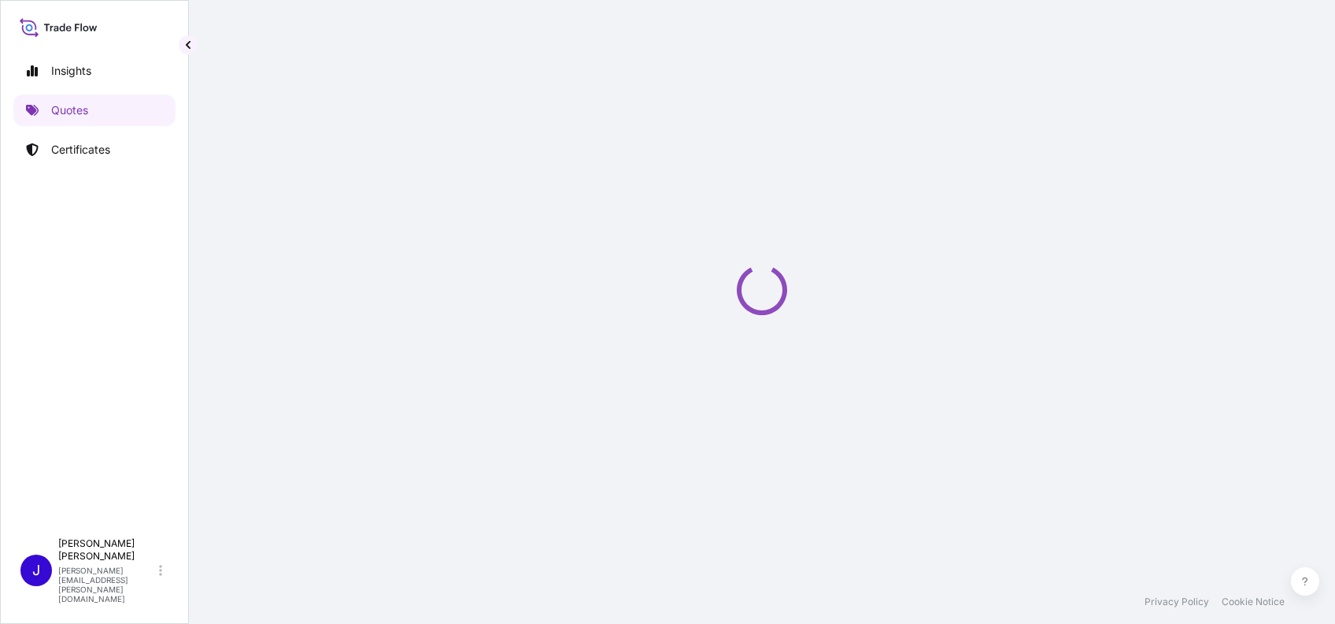
scroll to position [25, 0]
select select "AIR"
select select "27"
select select "Transit"
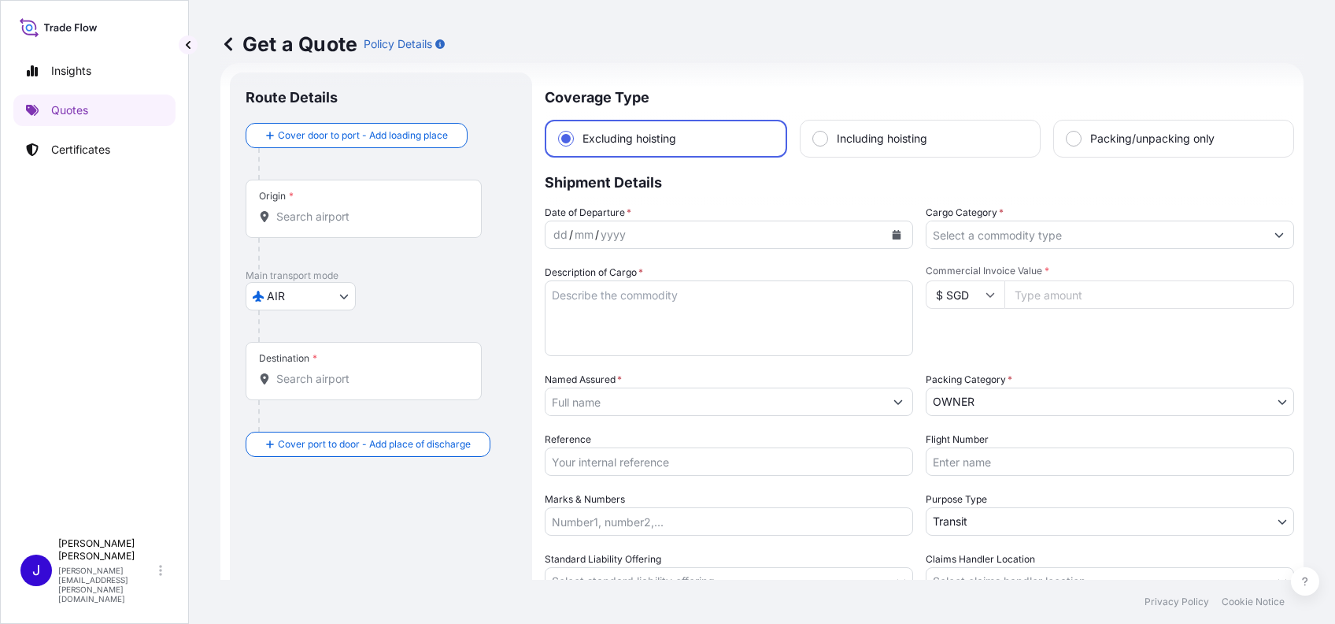
scroll to position [0, 0]
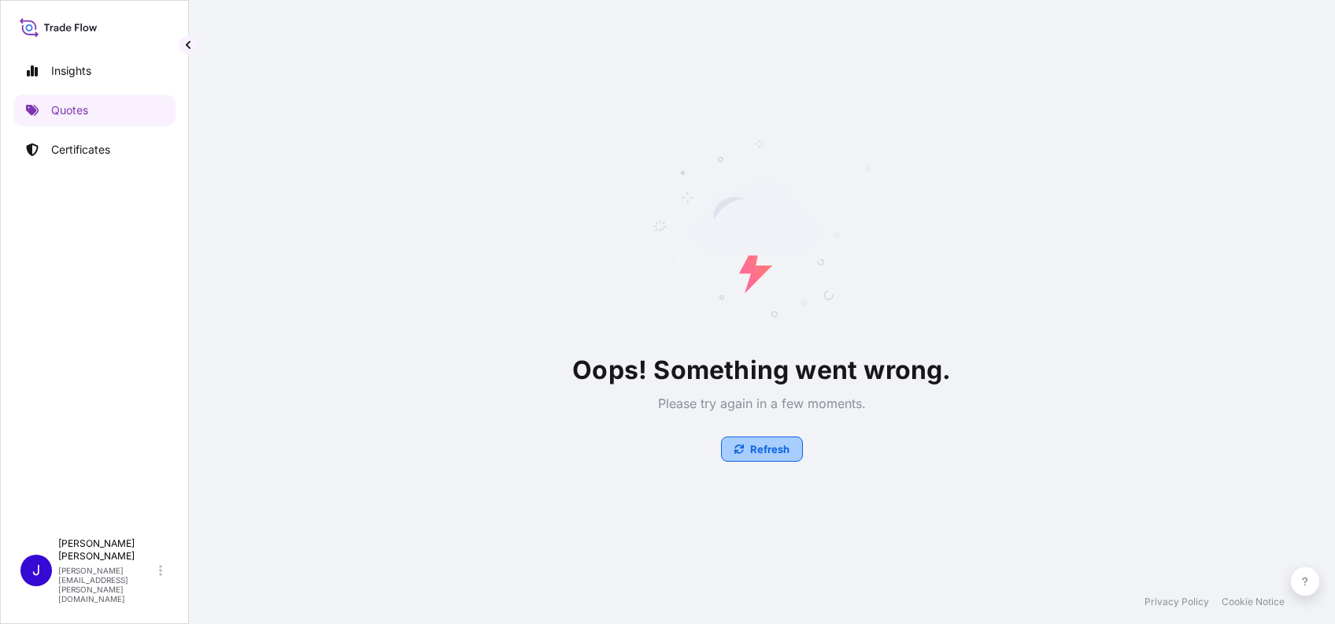
click at [736, 442] on button "Refresh" at bounding box center [762, 448] width 82 height 25
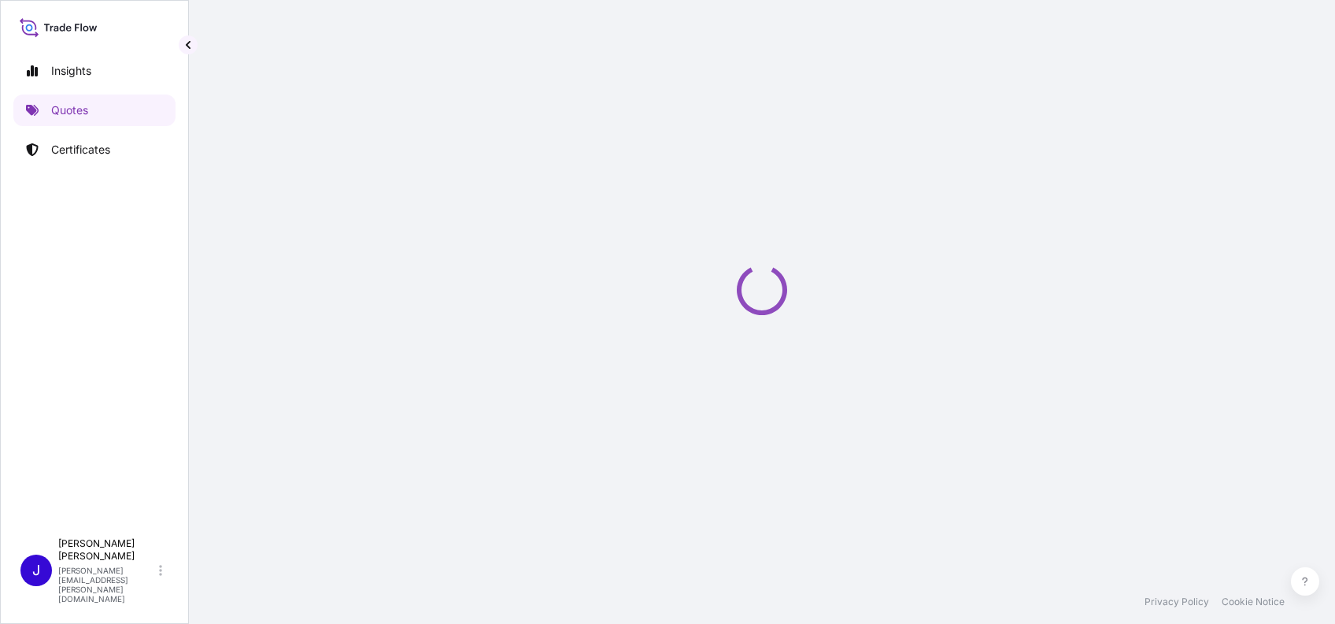
select select "AIR"
select select "27"
select select "Transit"
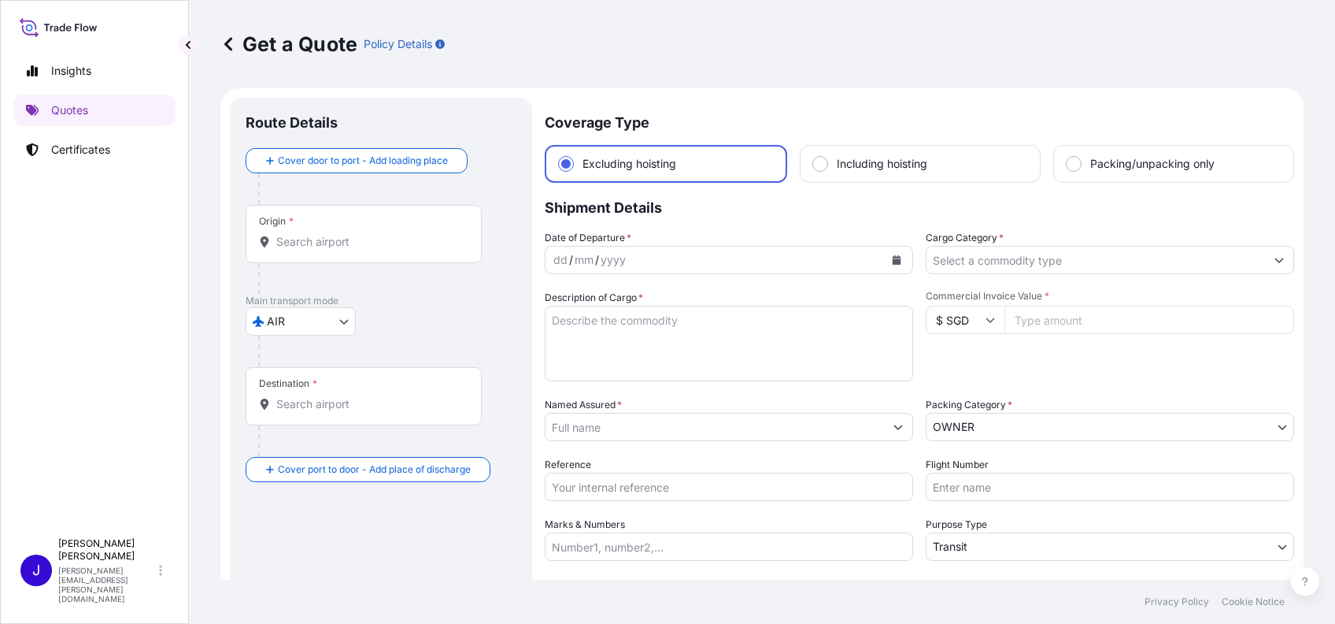
scroll to position [25, 0]
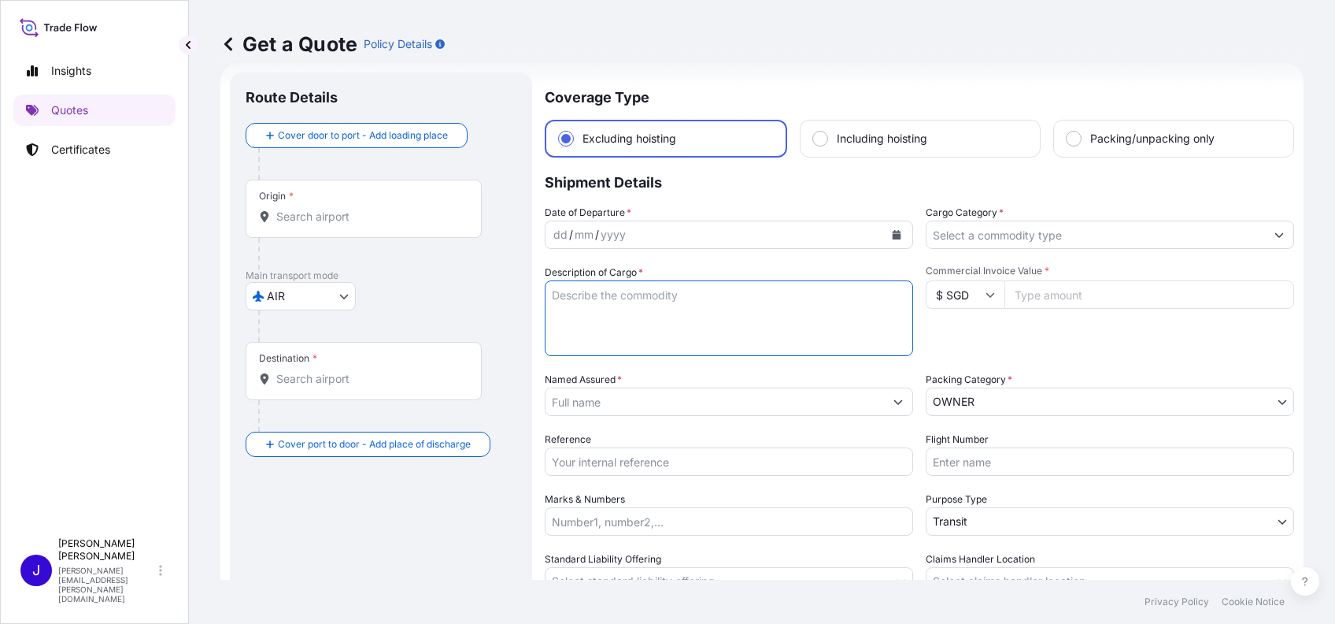
paste textarea "国务院关于公布《通用规范汉字表》的通知"
type textarea "国务院关于公布《通用规范汉字表》的通知"
click at [893, 238] on icon "Calendar" at bounding box center [897, 234] width 9 height 9
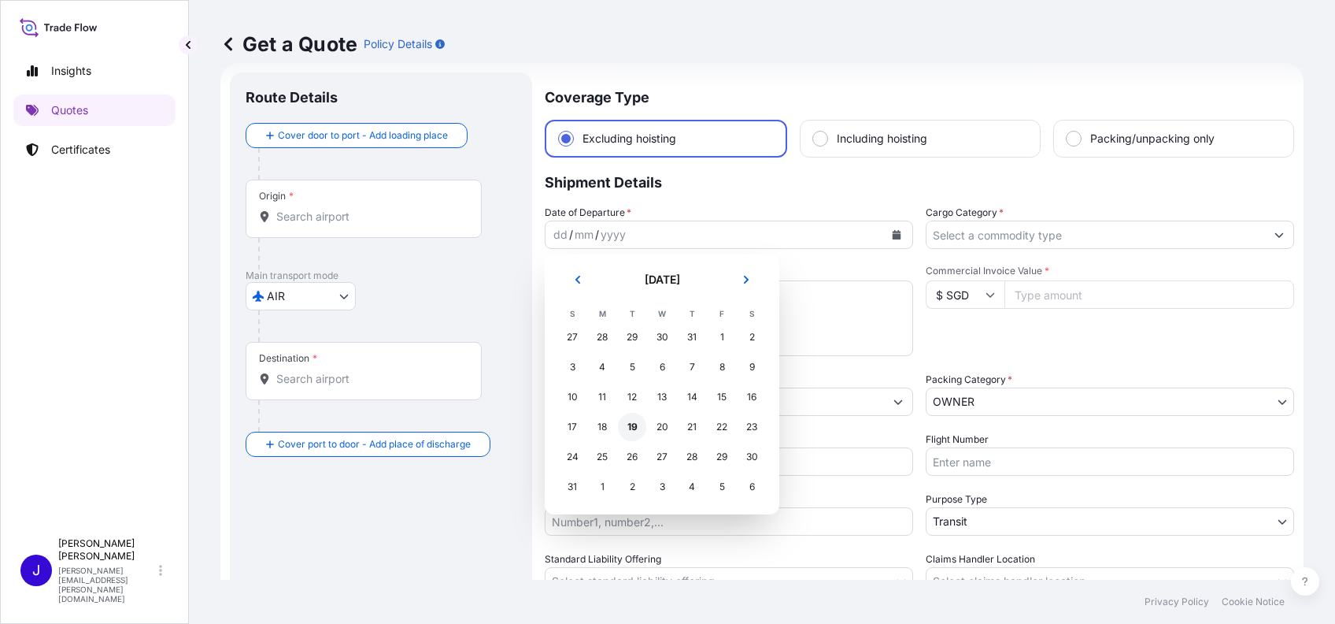
click at [635, 431] on div "19" at bounding box center [632, 427] width 28 height 28
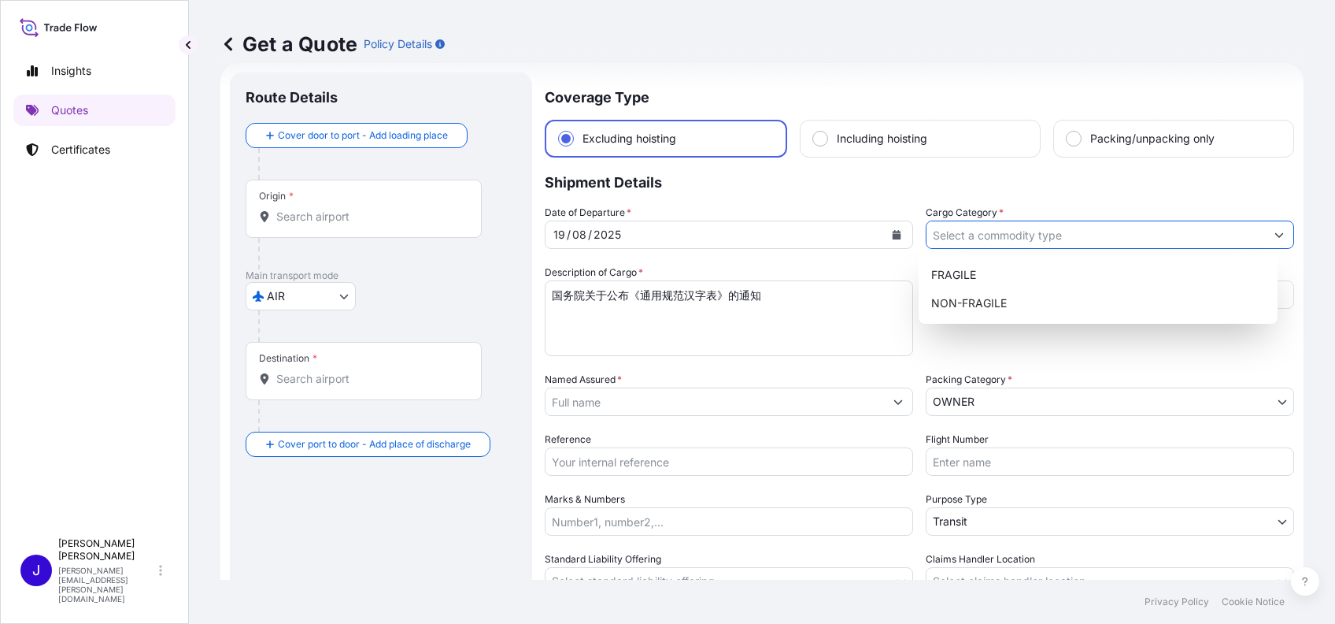
click at [965, 228] on input "Cargo Category *" at bounding box center [1096, 234] width 339 height 28
click at [953, 294] on div "NON-FRAGILE" at bounding box center [1098, 303] width 346 height 28
type input "NON-FRAGILE"
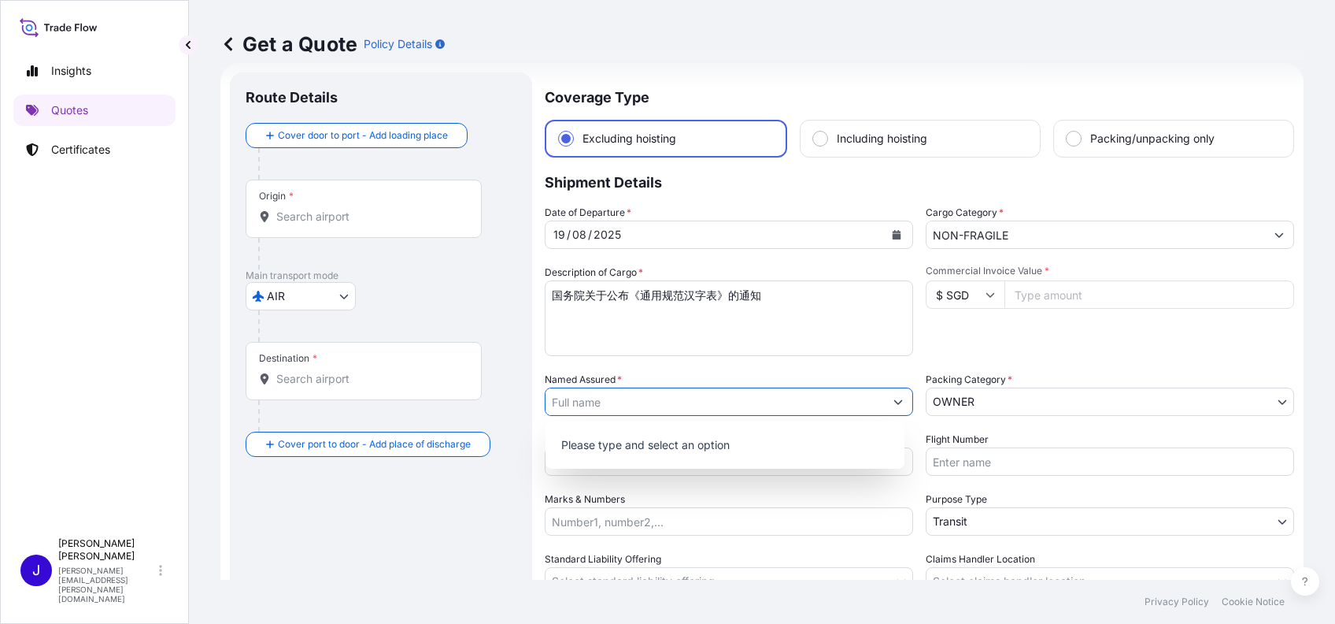
click at [884, 405] on button "Show suggestions" at bounding box center [898, 401] width 28 height 28
click at [894, 400] on icon "Show suggestions" at bounding box center [898, 402] width 9 height 5
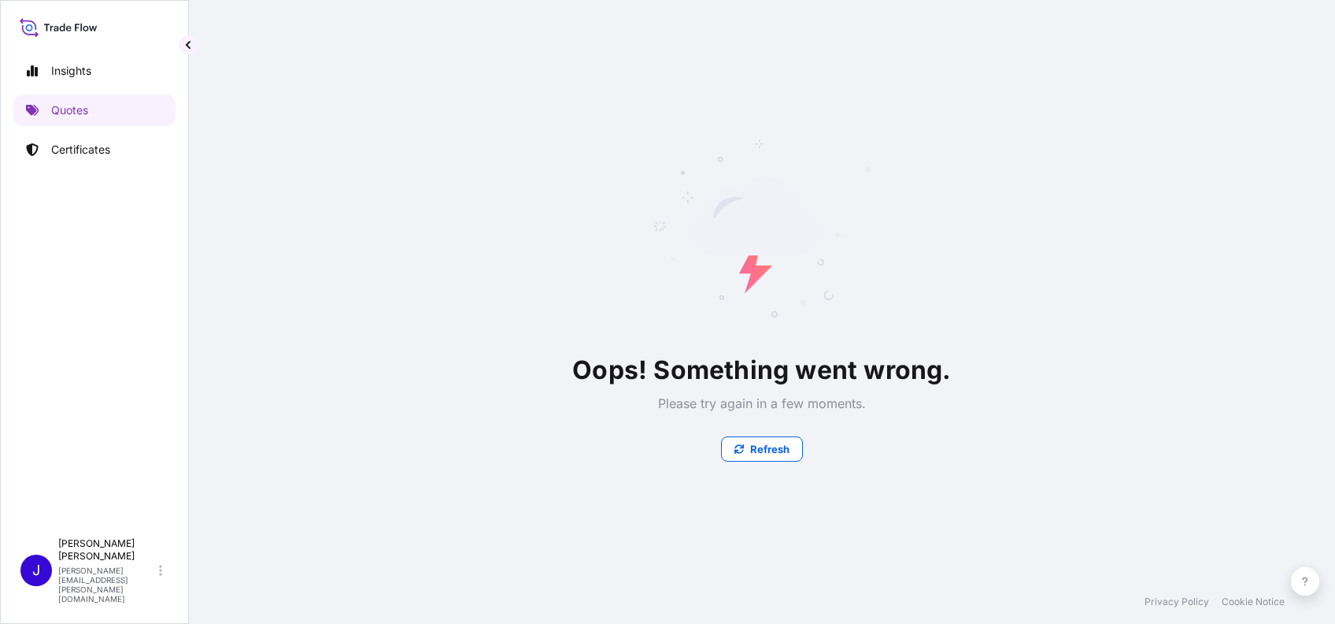
scroll to position [0, 0]
click at [775, 451] on p "Refresh" at bounding box center [769, 449] width 39 height 16
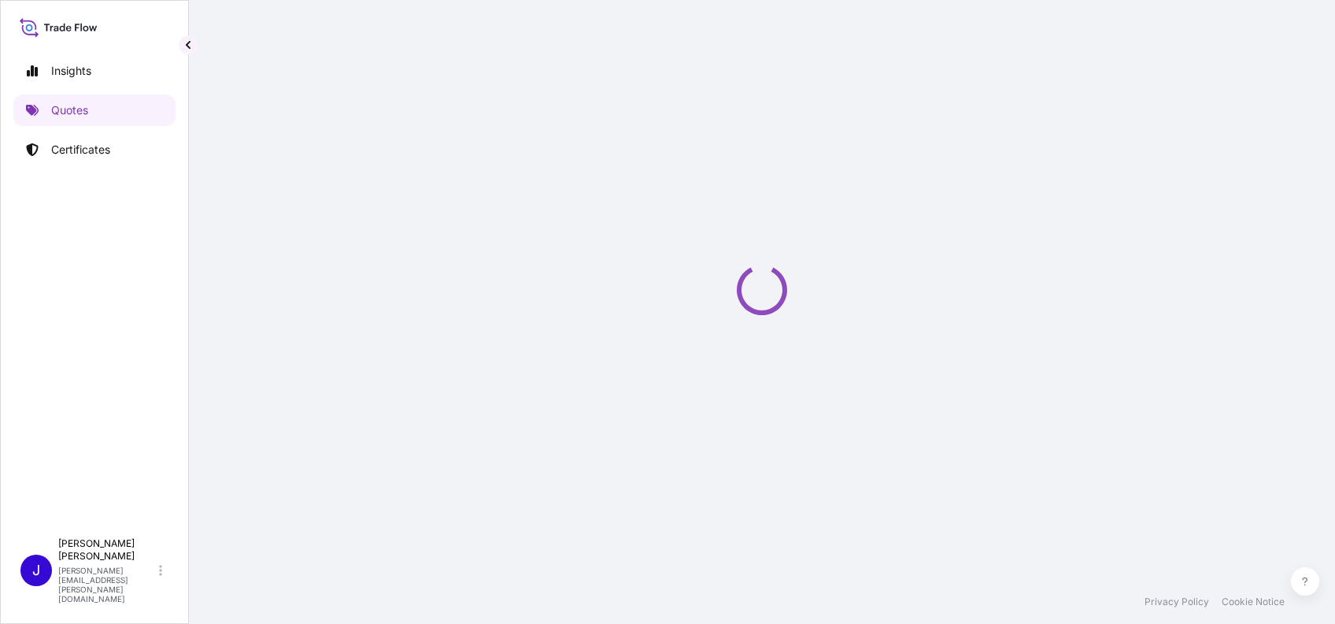
select select "AIR"
select select "27"
select select "Transit"
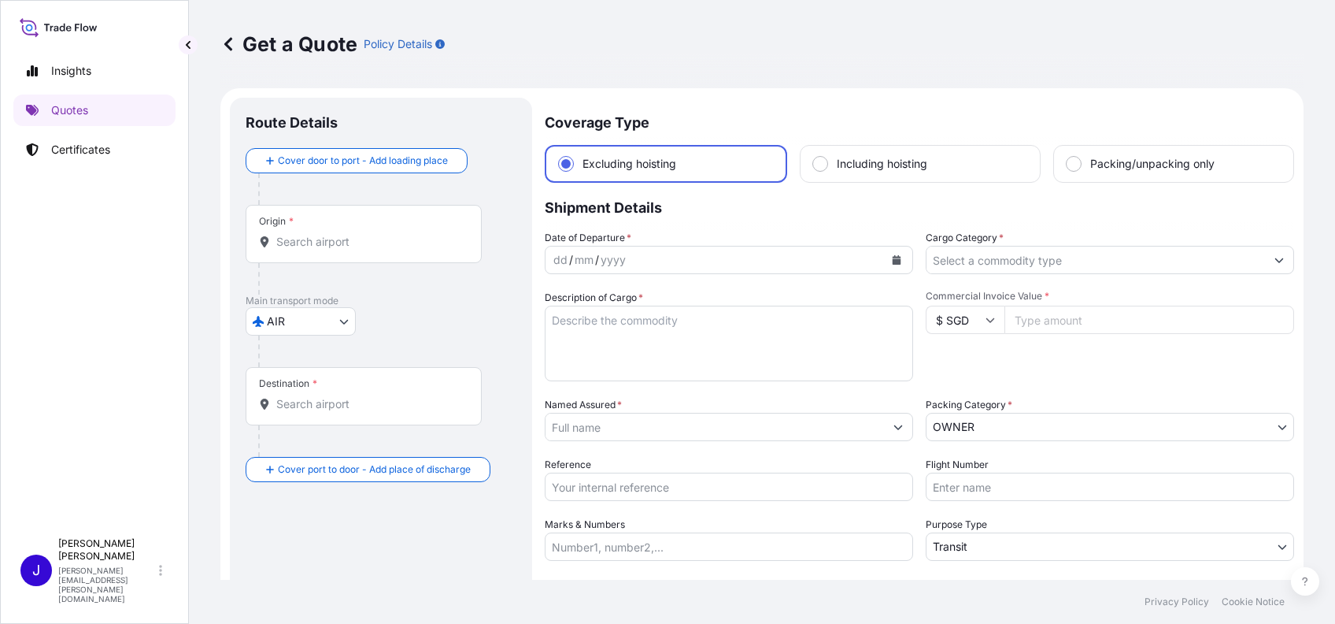
scroll to position [25, 0]
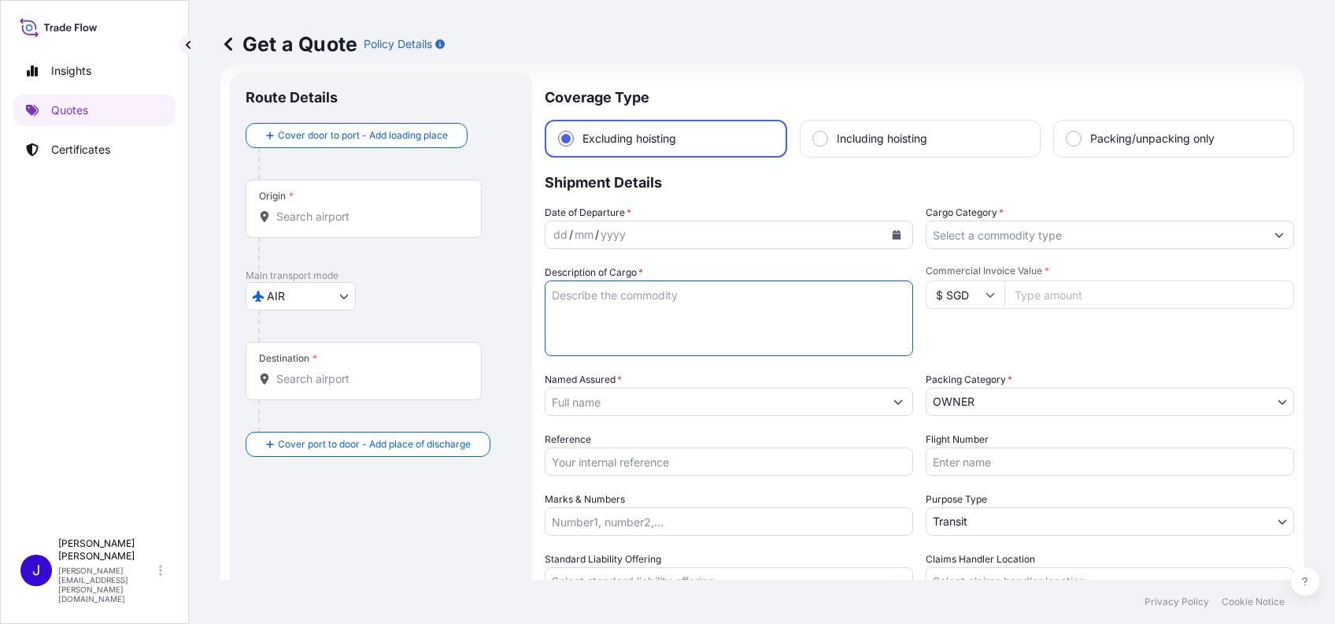
click at [653, 304] on textarea "Description of Cargo *" at bounding box center [729, 318] width 368 height 76
paste textarea "国务院关于公布《通用规范汉字表》的通知"
type textarea "国务院关于公布《通用规范汉字表》的通知"
click at [883, 220] on div "dd / mm / yyyy" at bounding box center [729, 234] width 368 height 28
click at [893, 231] on icon "Calendar" at bounding box center [897, 234] width 9 height 9
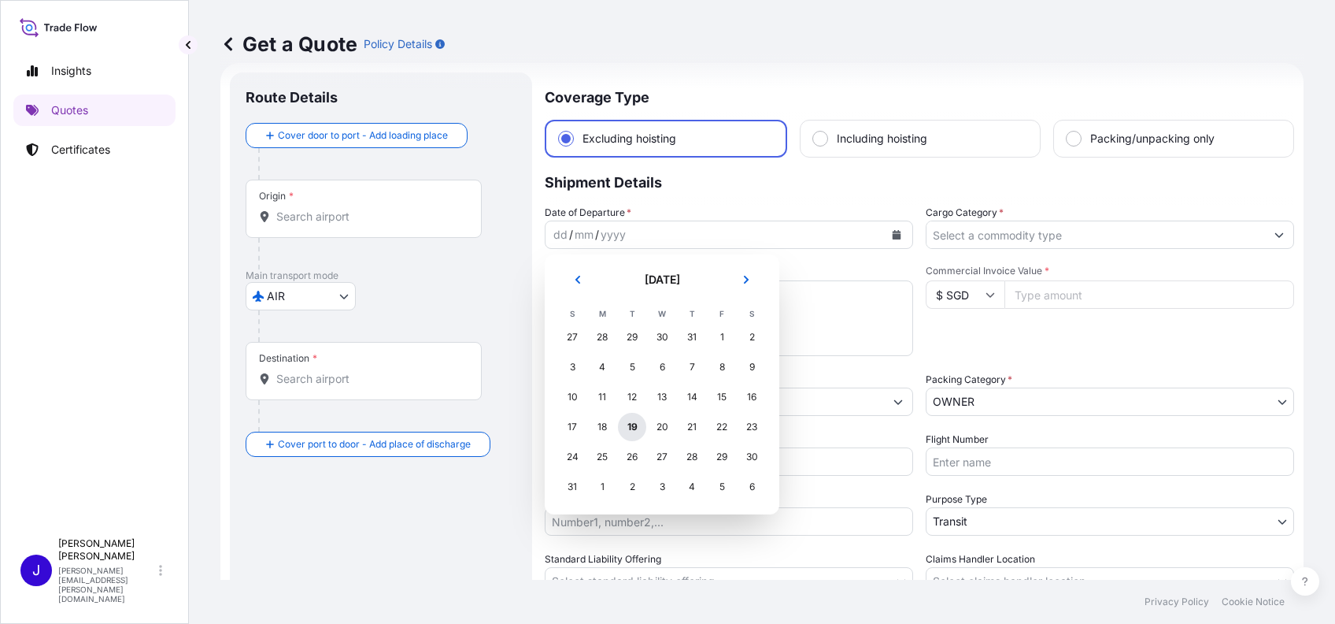
click at [630, 426] on div "19" at bounding box center [632, 427] width 28 height 28
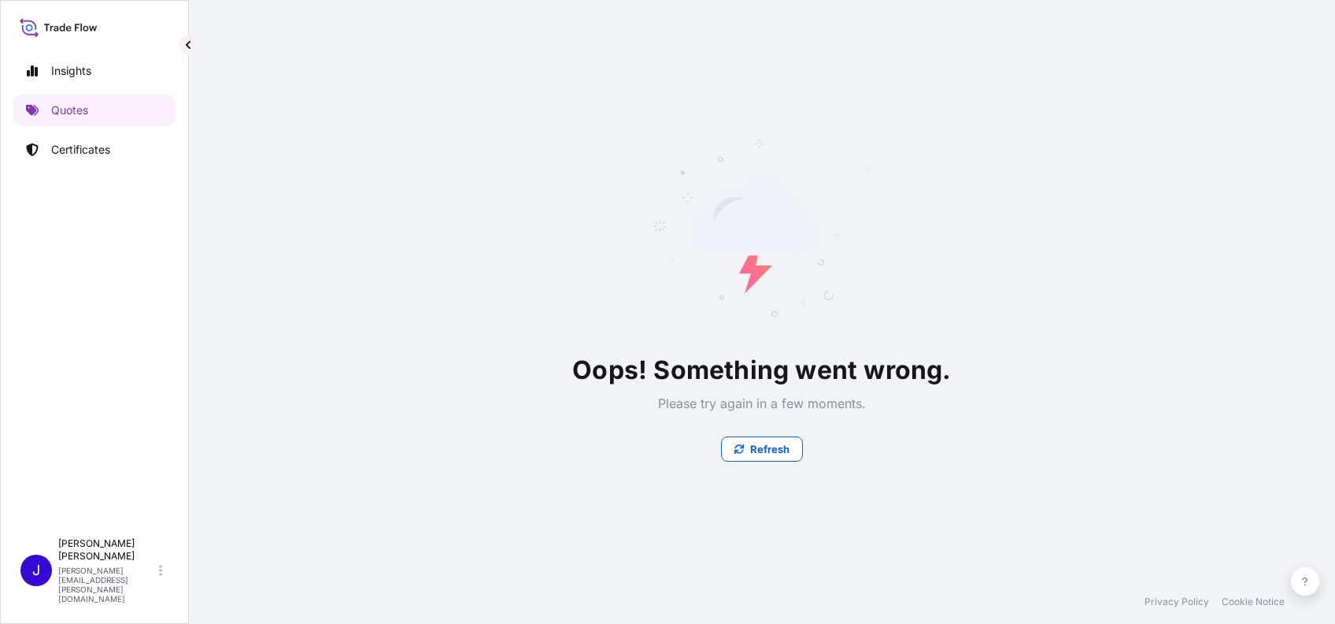
scroll to position [0, 0]
click at [998, 227] on div "Oops! Something went wrong. Please try again in a few moments. Refresh" at bounding box center [761, 289] width 1083 height 579
